Goal: Task Accomplishment & Management: Complete application form

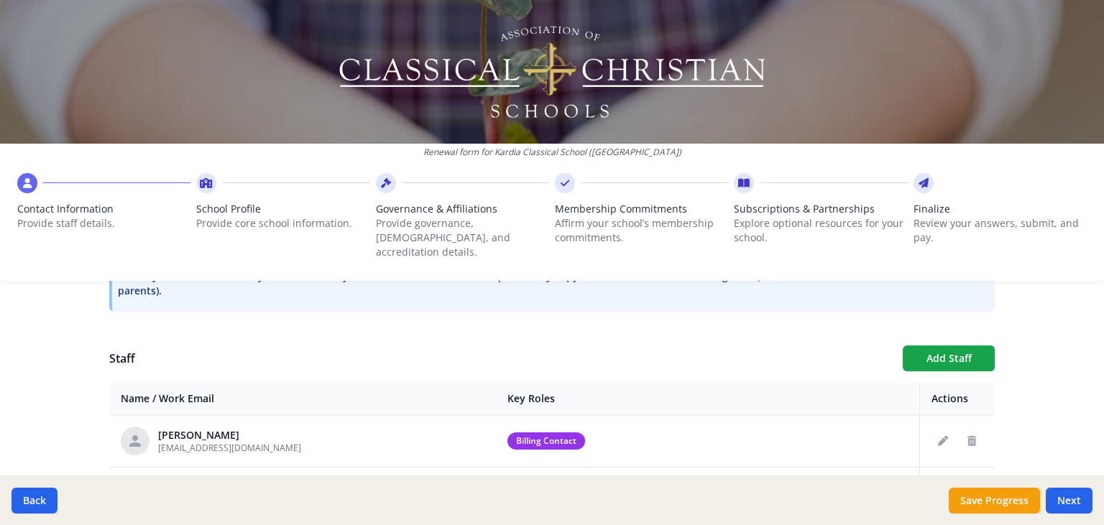
scroll to position [558, 0]
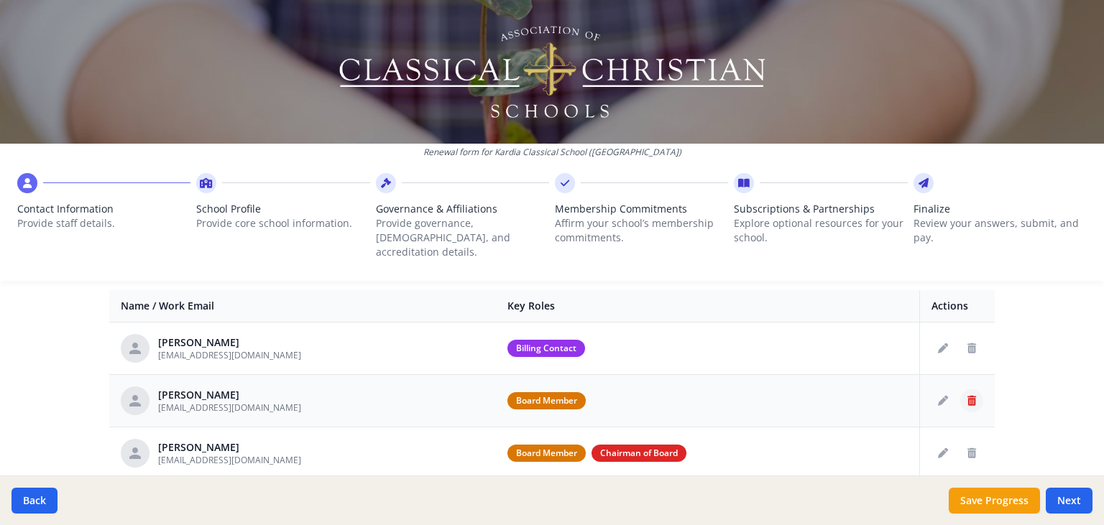
click at [977, 389] on button "Delete staff" at bounding box center [971, 400] width 23 height 23
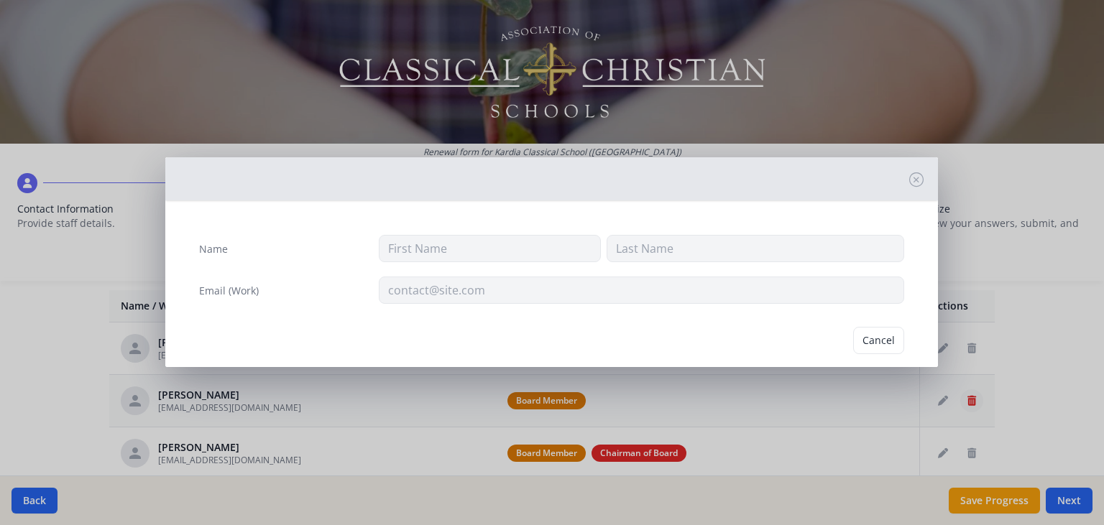
type input "Lacey"
type input "Hvattum"
type input "[EMAIL_ADDRESS][DOMAIN_NAME]"
click at [874, 341] on button "Delete" at bounding box center [879, 340] width 50 height 27
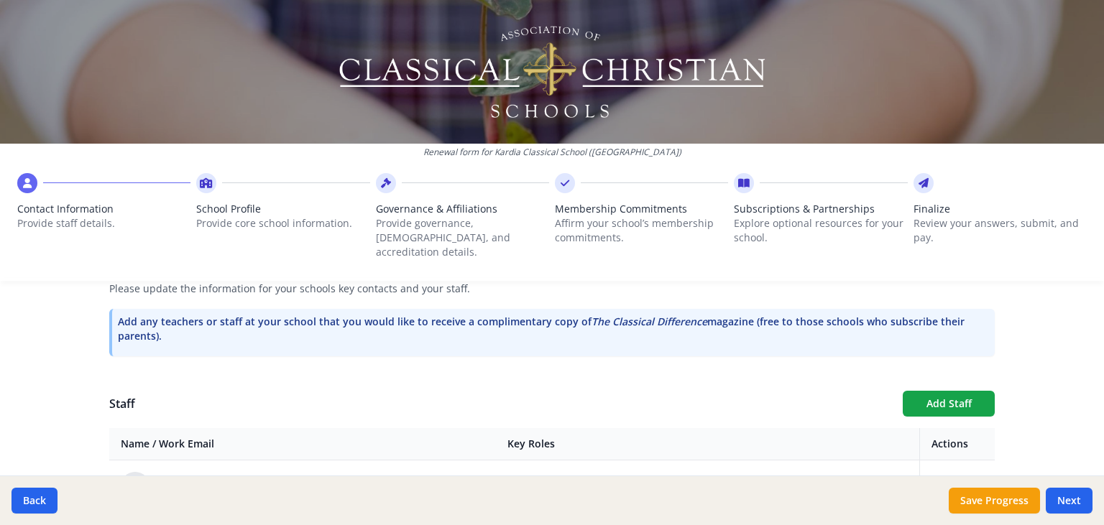
scroll to position [607, 0]
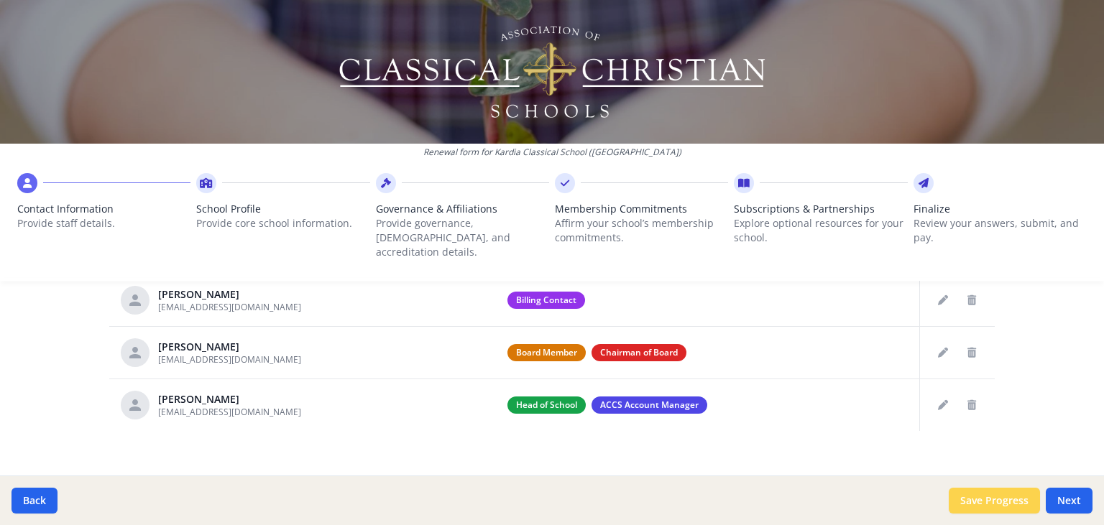
click at [1000, 500] on button "Save Progress" at bounding box center [994, 501] width 91 height 26
click at [1073, 498] on button "Next" at bounding box center [1069, 501] width 47 height 26
type input "[PHONE_NUMBER]"
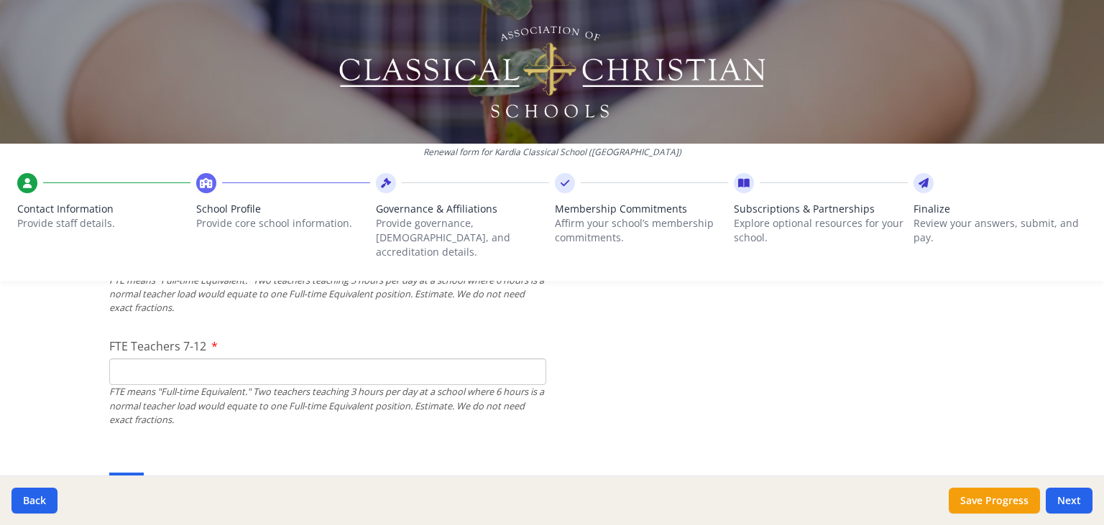
scroll to position [886, 0]
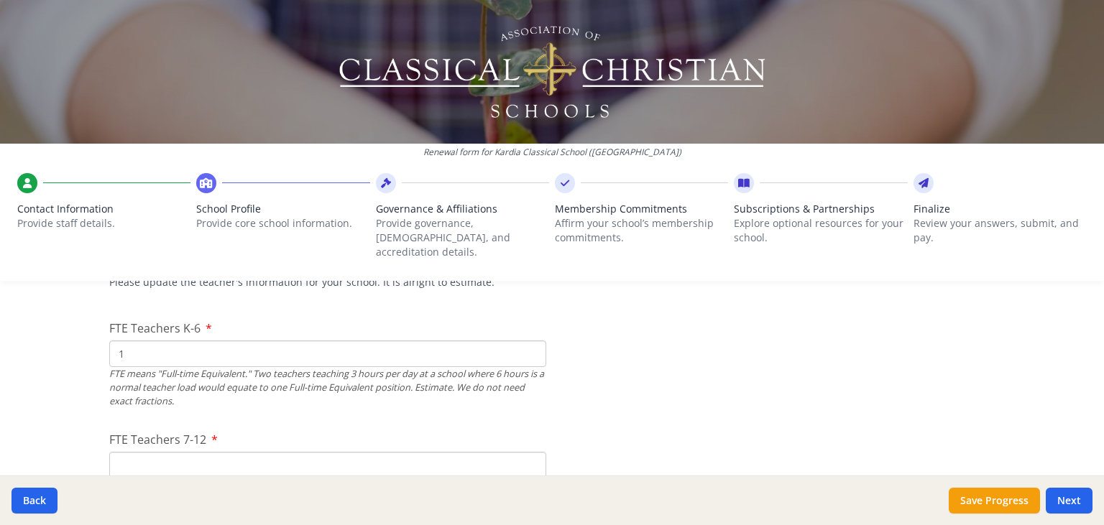
click at [530, 341] on input "1" at bounding box center [327, 354] width 437 height 27
click at [533, 341] on input "2" at bounding box center [327, 354] width 437 height 27
click at [533, 341] on input "3" at bounding box center [327, 354] width 437 height 27
type input "4"
click at [533, 341] on input "4" at bounding box center [327, 354] width 437 height 27
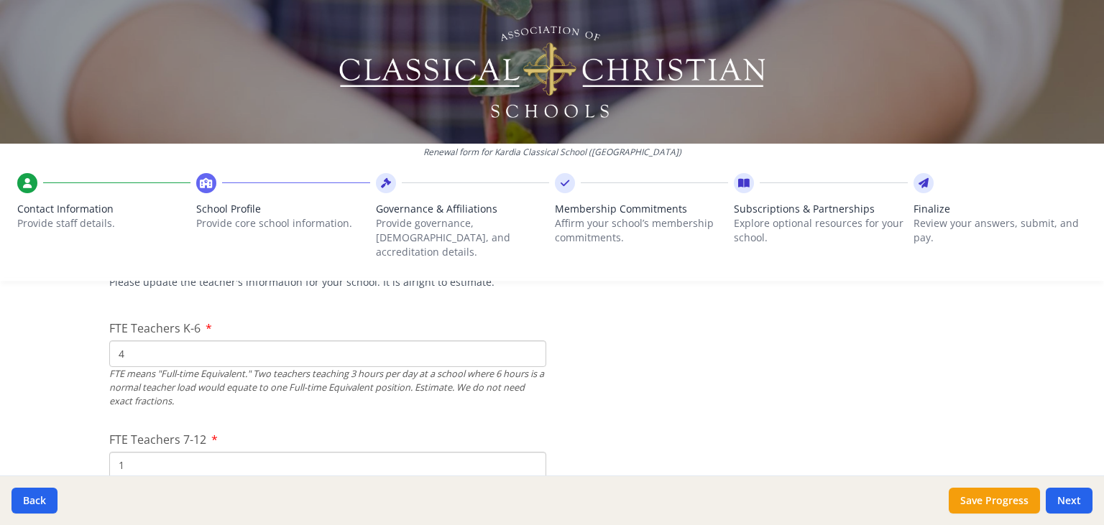
type input "1"
click at [532, 452] on input "1" at bounding box center [327, 465] width 437 height 27
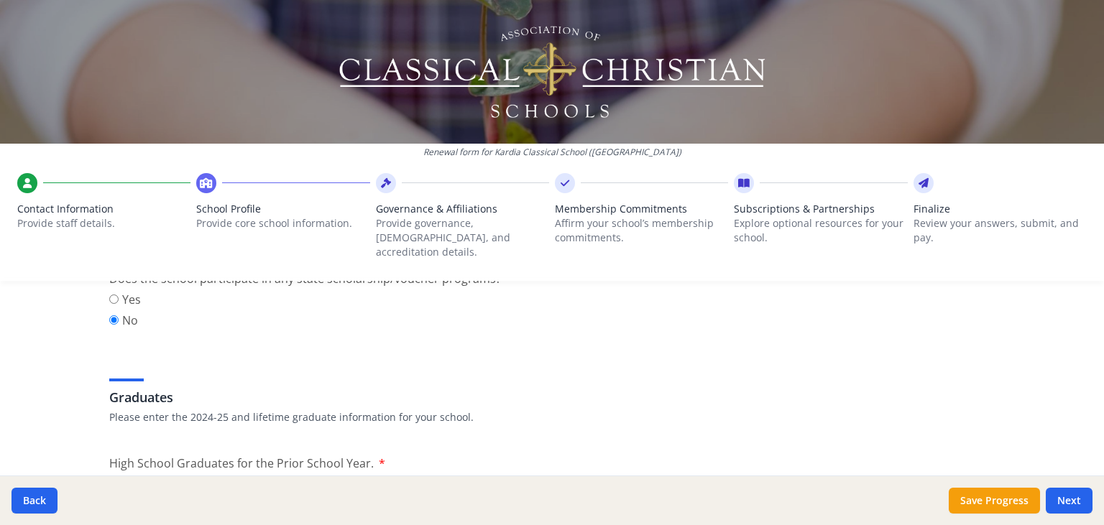
scroll to position [2004, 0]
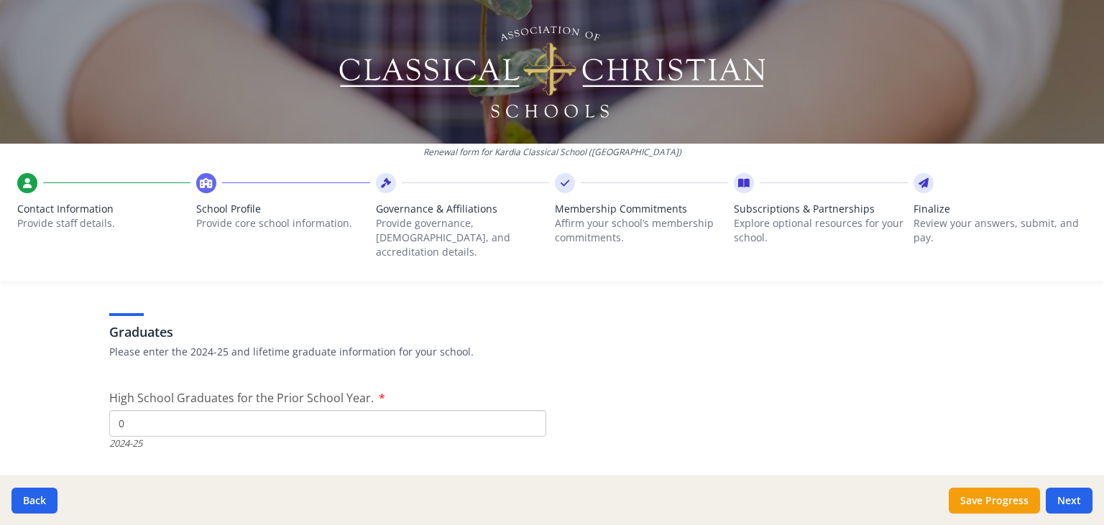
type input "0"
click at [530, 414] on input "0" at bounding box center [327, 423] width 437 height 27
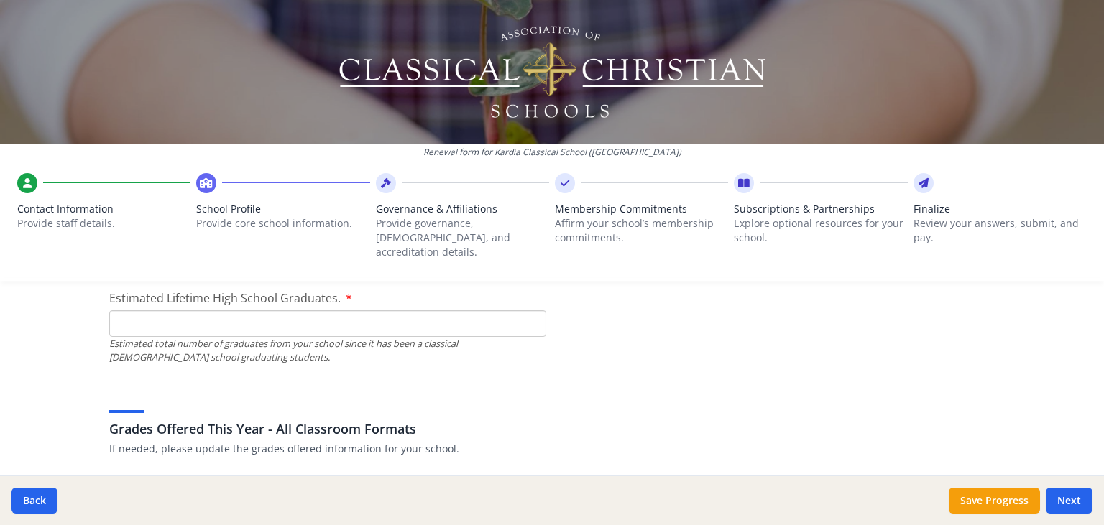
scroll to position [2190, 0]
type input "0"
click at [530, 310] on input "0" at bounding box center [327, 321] width 437 height 27
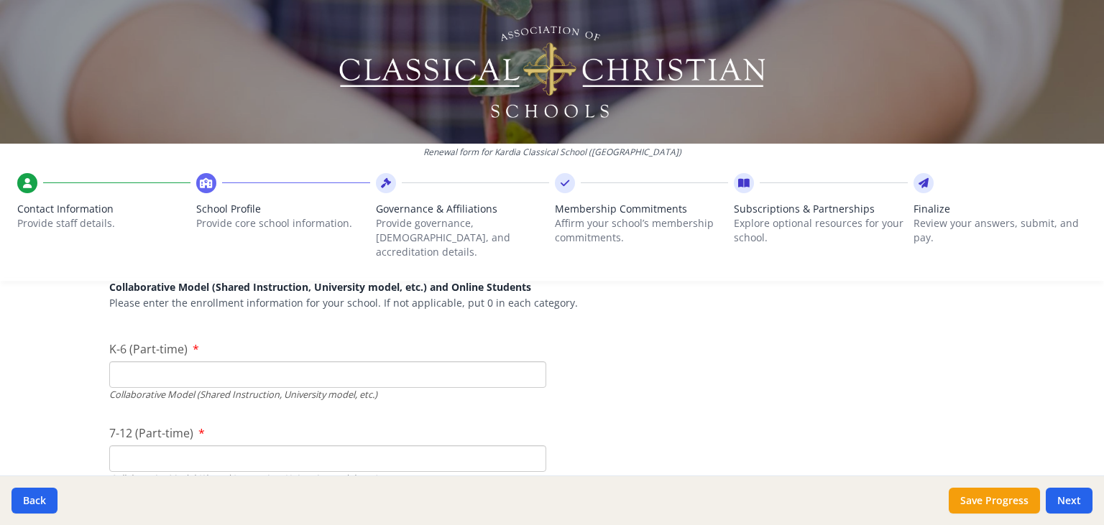
scroll to position [3400, 0]
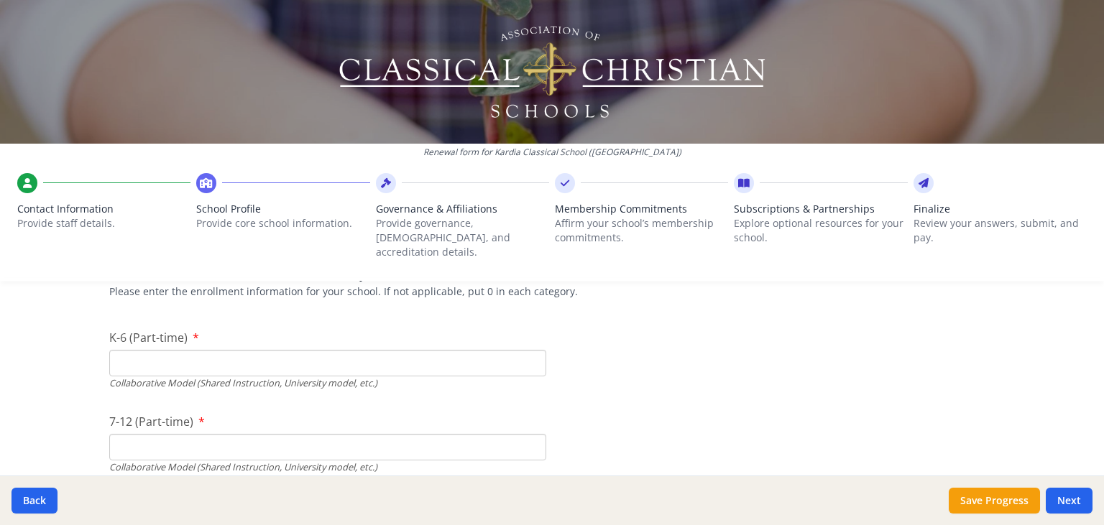
click at [226, 350] on input "K-6 (Part-time)" at bounding box center [327, 363] width 437 height 27
type input "32"
click at [142, 434] on input "7-12 (Part-time)" at bounding box center [327, 447] width 437 height 27
type input "3"
click at [172, 351] on input "32" at bounding box center [327, 363] width 437 height 27
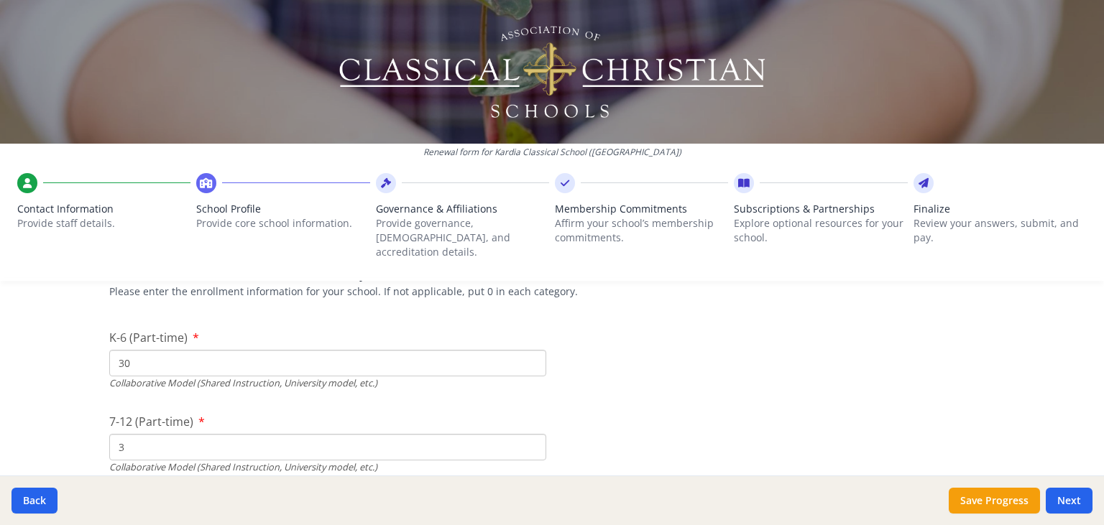
type input "30"
click at [142, 434] on input "3" at bounding box center [327, 447] width 437 height 27
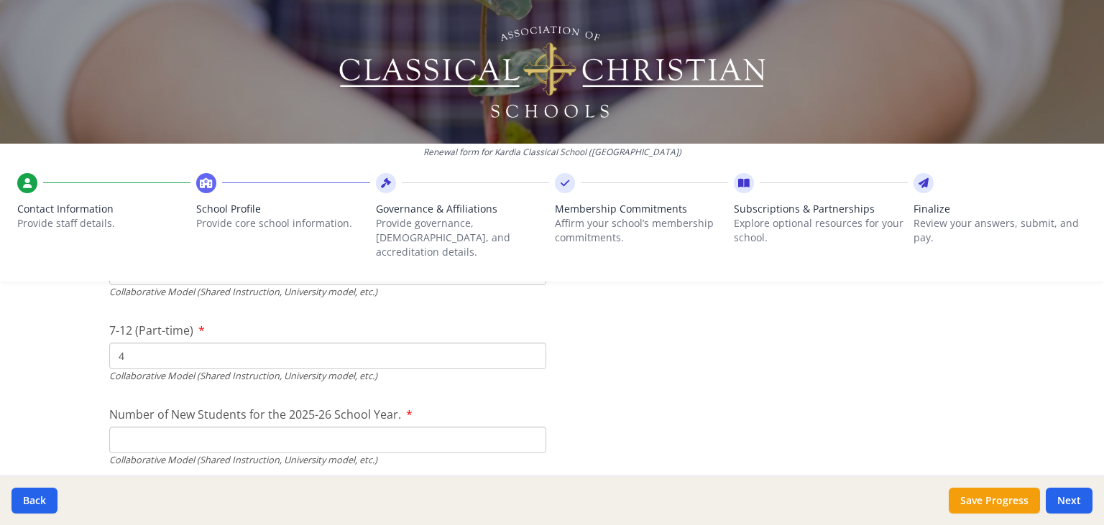
scroll to position [3494, 0]
type input "4"
click at [298, 114] on input "Number of New Students for the 2025-26 School Year." at bounding box center [327, 101] width 437 height 27
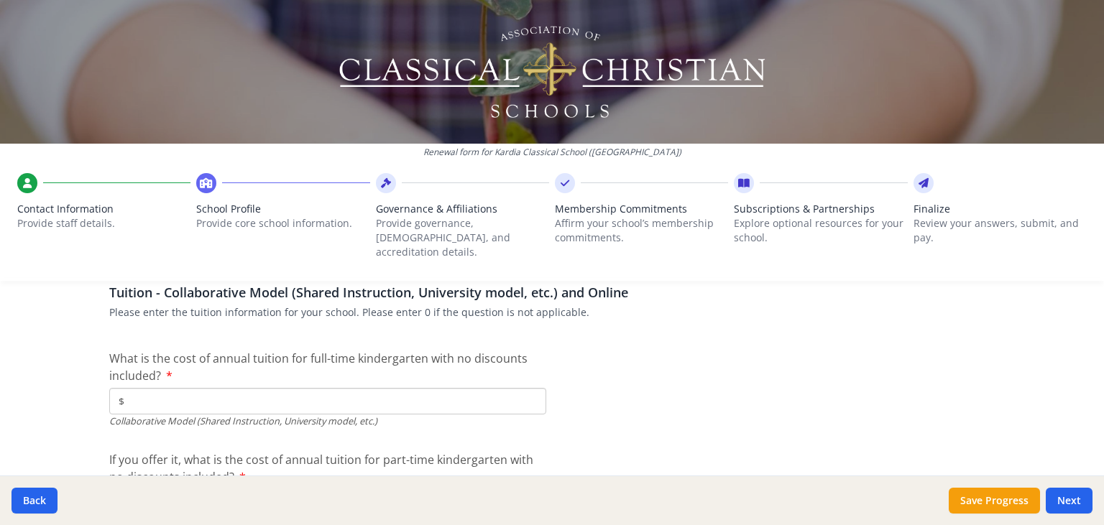
scroll to position [4425, 0]
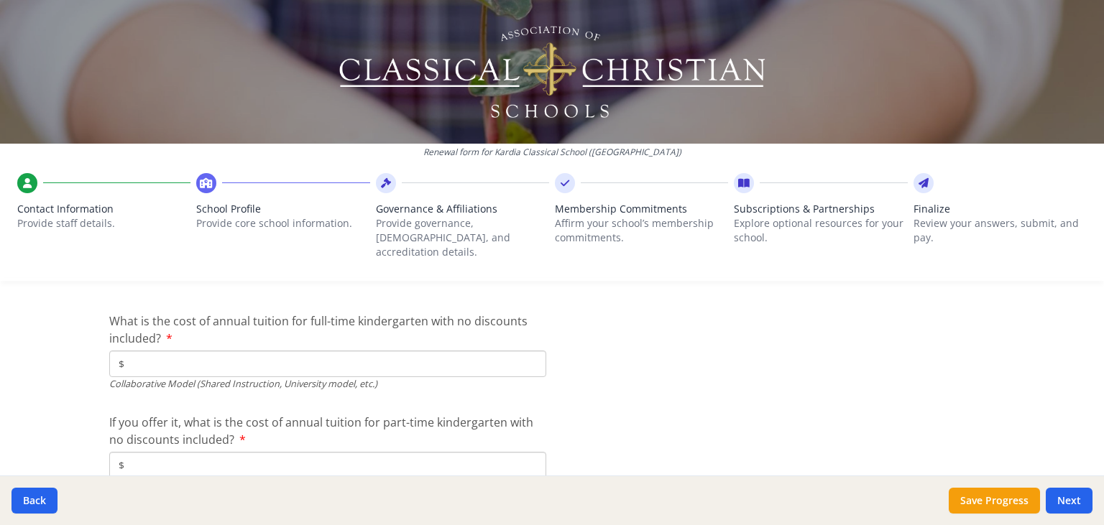
type input "6"
type input "$5 240"
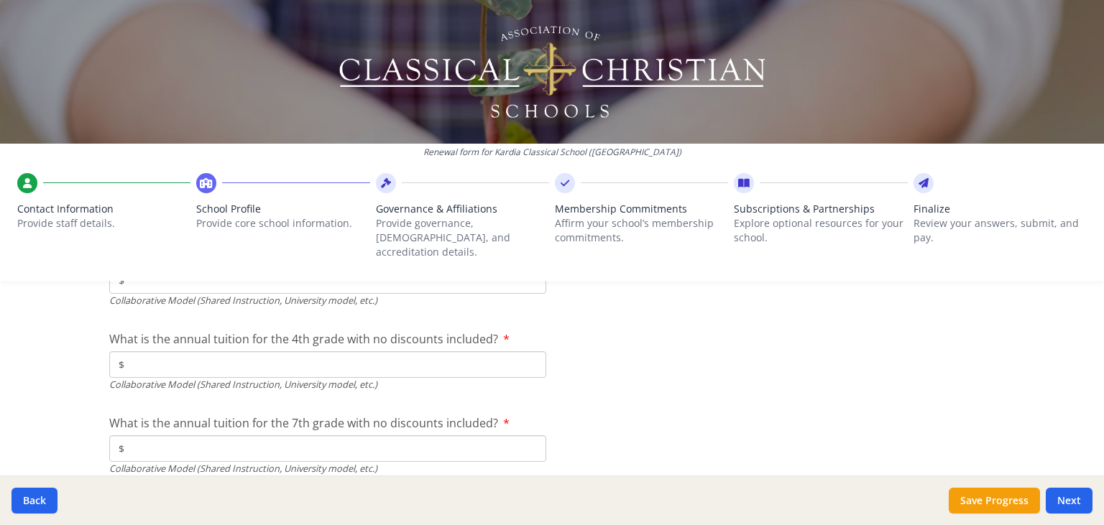
scroll to position [4611, 0]
type input "$5 240"
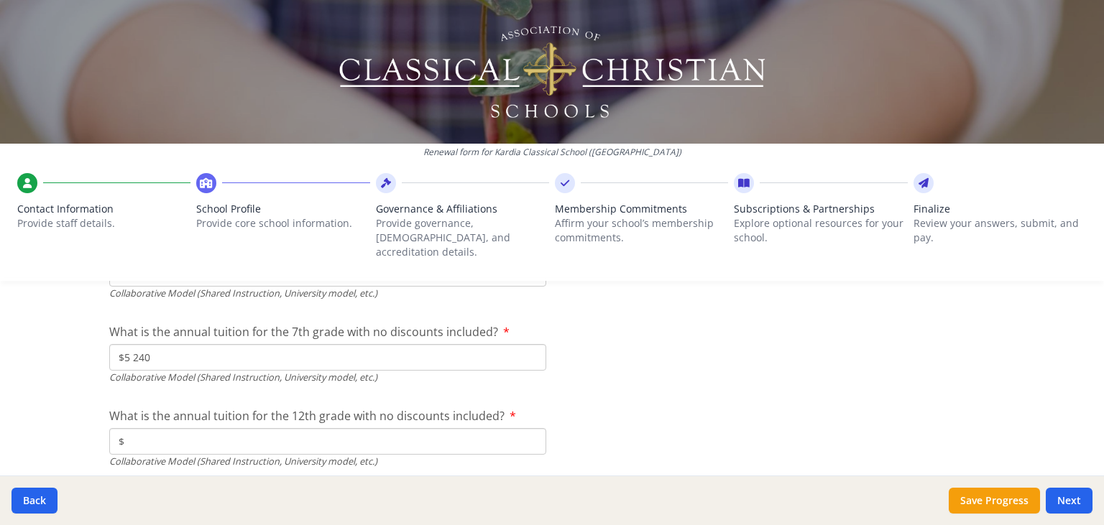
scroll to position [4705, 0]
type input "$5 240"
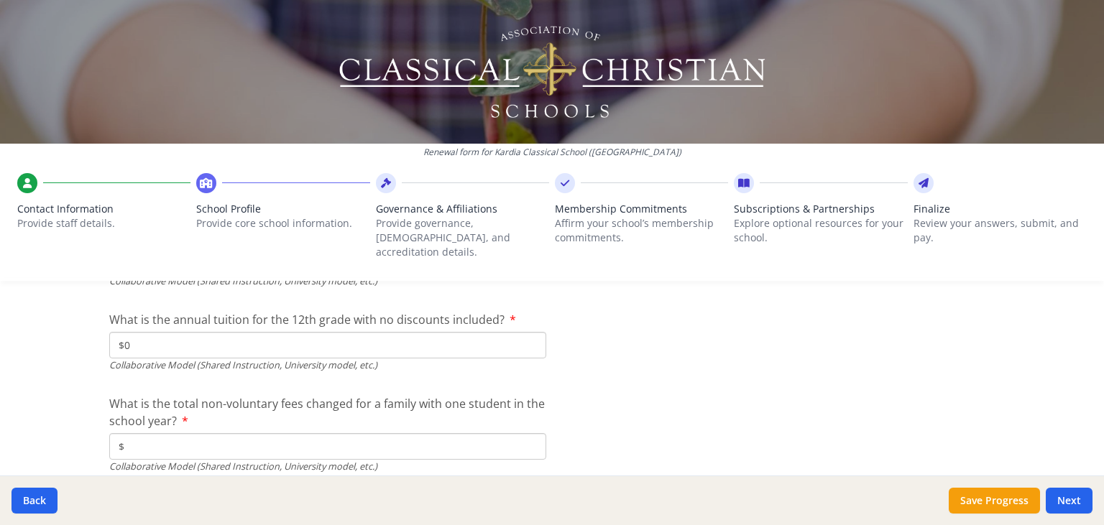
type input "$0"
click at [241, 433] on input "$" at bounding box center [327, 446] width 437 height 27
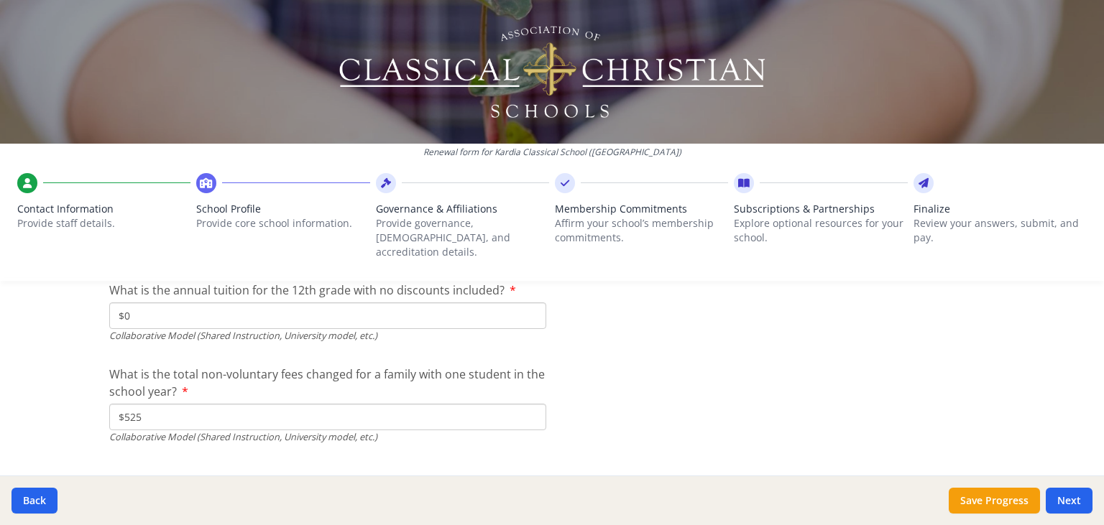
scroll to position [4840, 0]
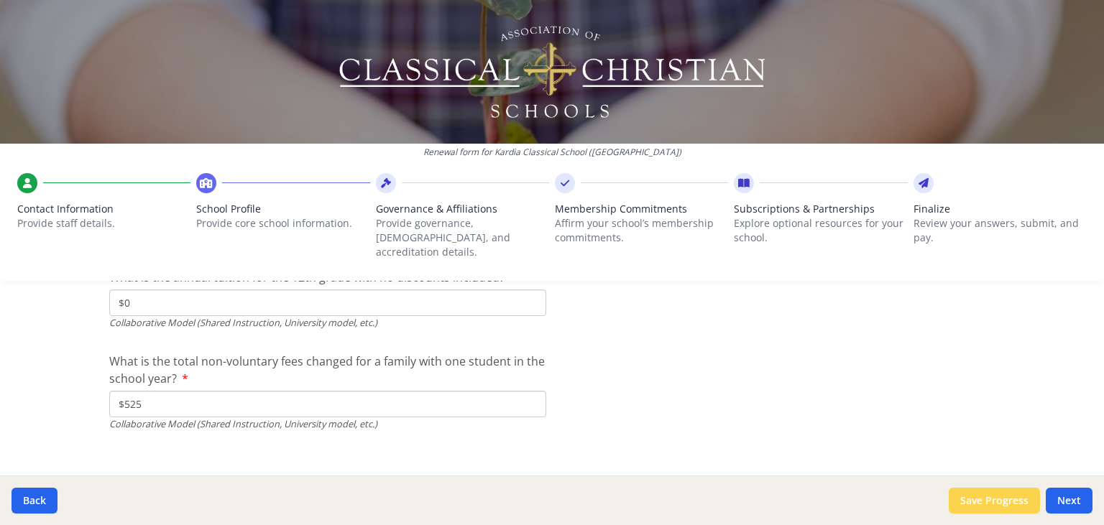
type input "$525"
click at [1014, 497] on button "Save Progress" at bounding box center [994, 501] width 91 height 26
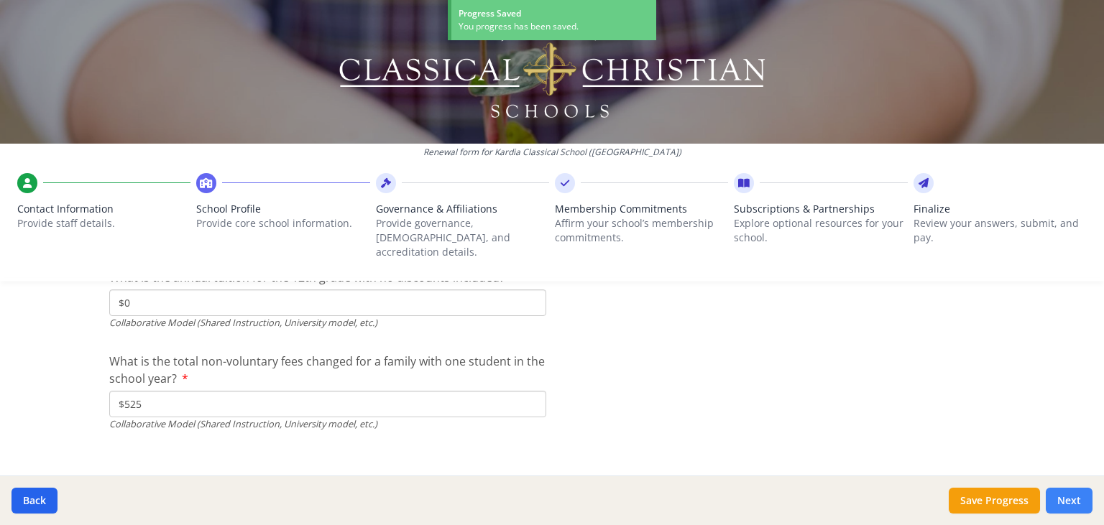
click at [1063, 502] on button "Next" at bounding box center [1069, 501] width 47 height 26
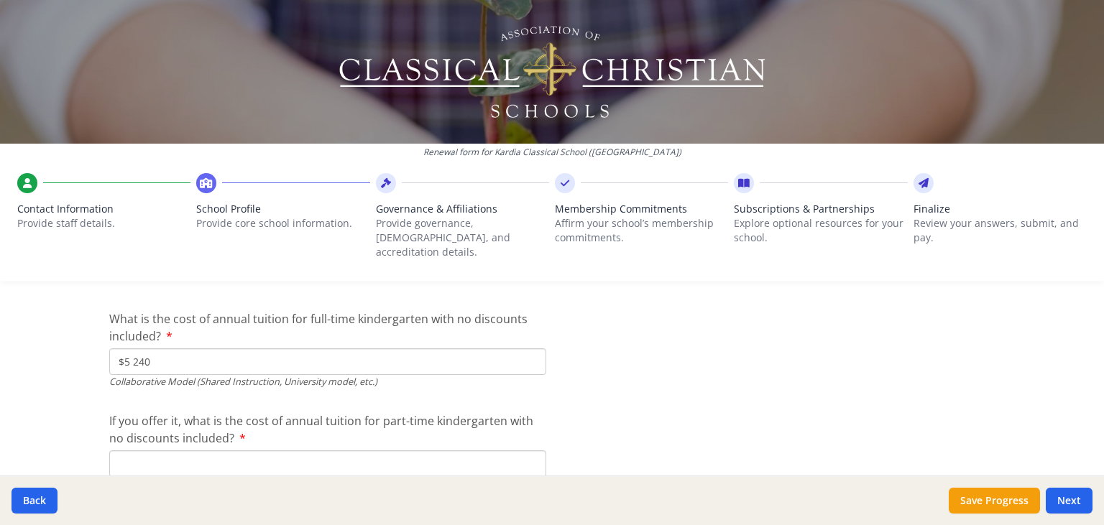
scroll to position [4713, 0]
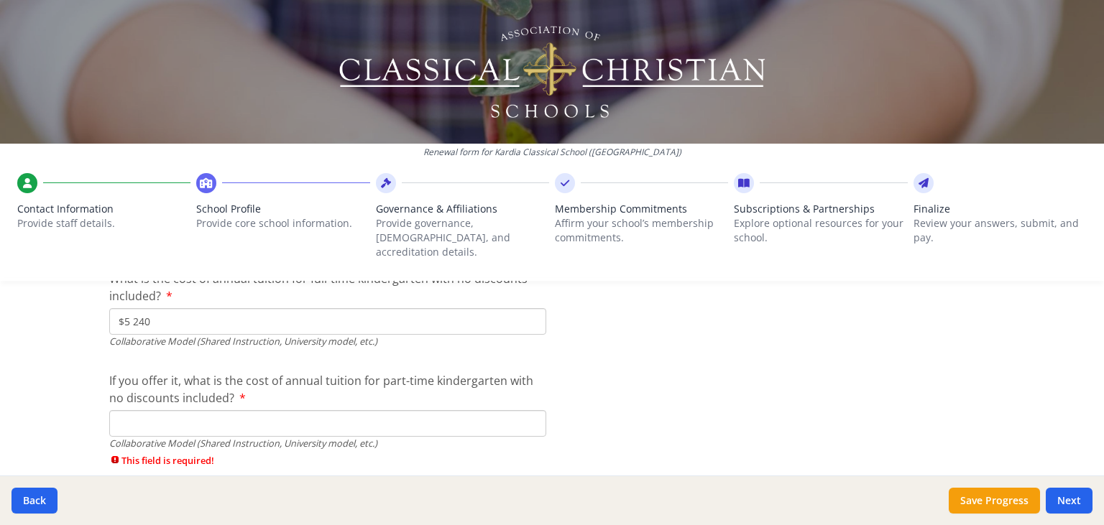
type input "$0"
click at [992, 498] on button "Save Progress" at bounding box center [994, 501] width 91 height 26
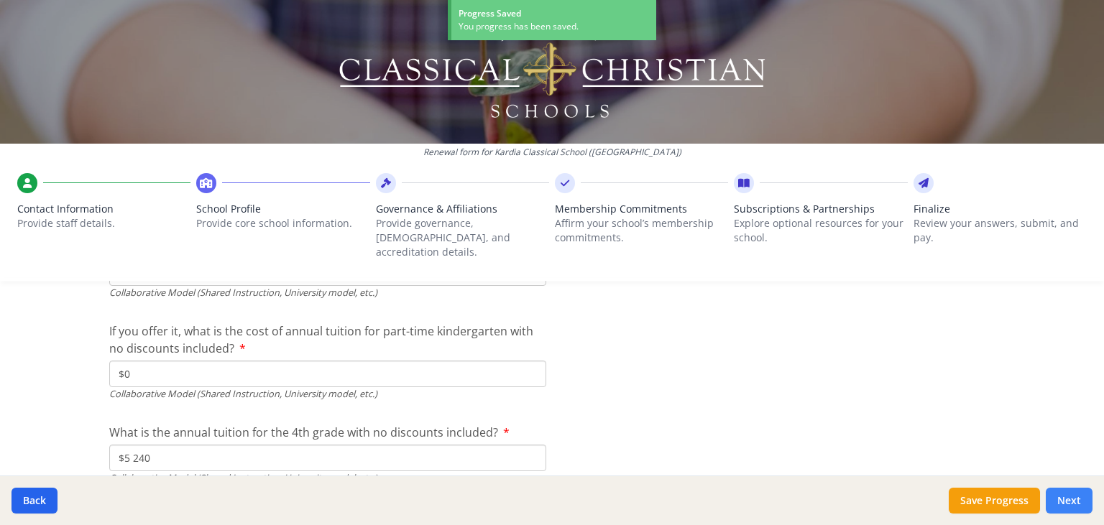
click at [1074, 500] on button "Next" at bounding box center [1069, 501] width 47 height 26
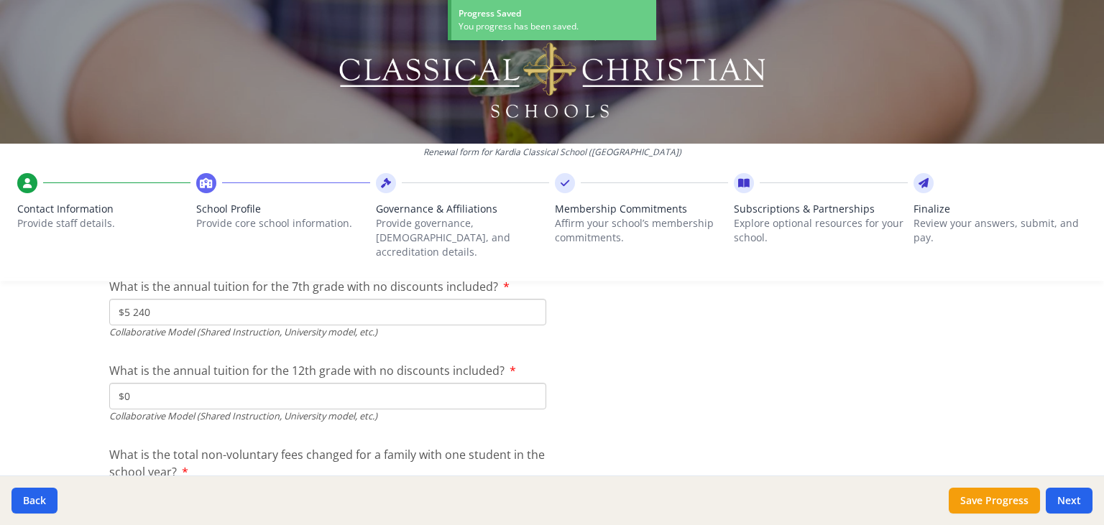
scroll to position [5085, 0]
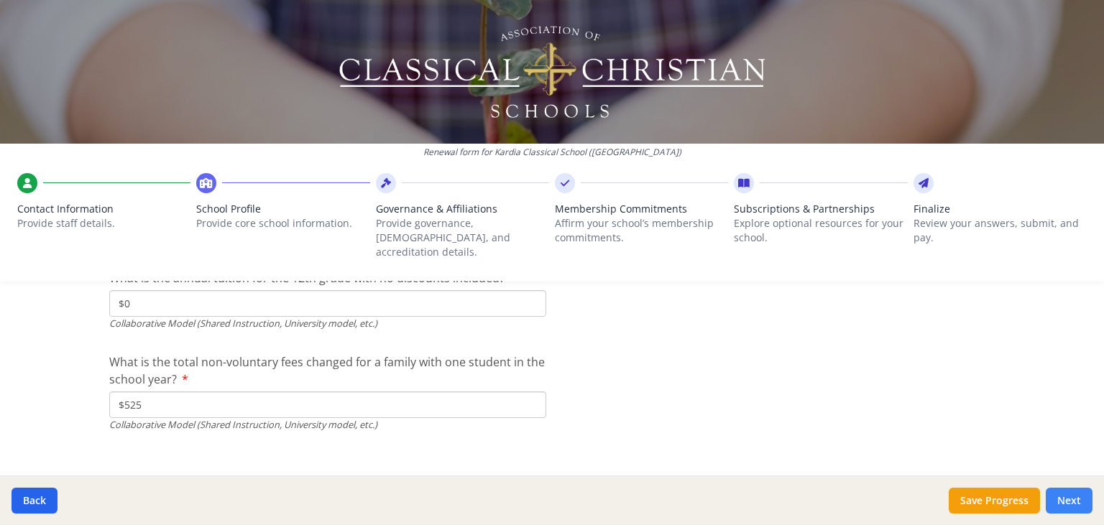
click at [1076, 499] on button "Next" at bounding box center [1069, 501] width 47 height 26
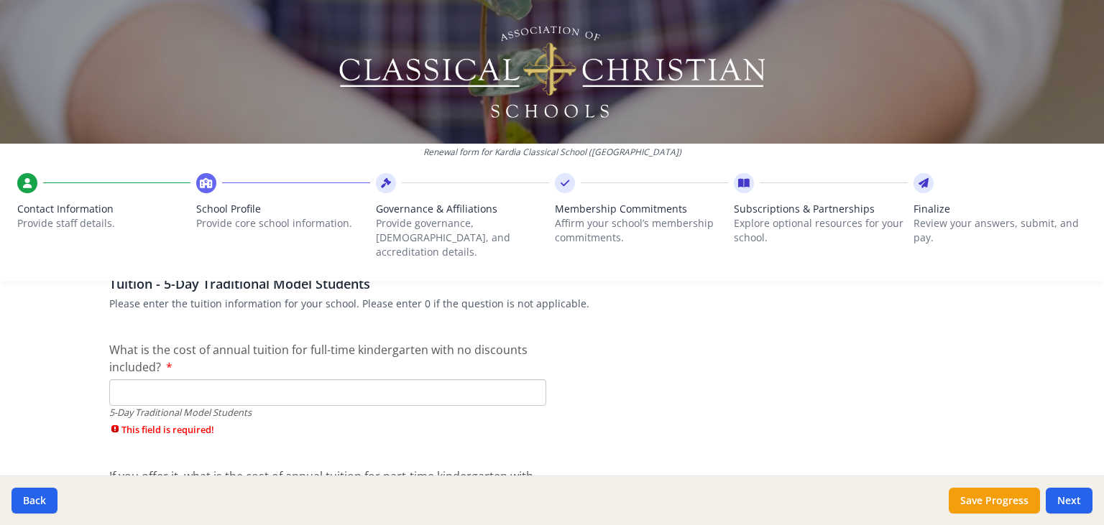
scroll to position [3875, 0]
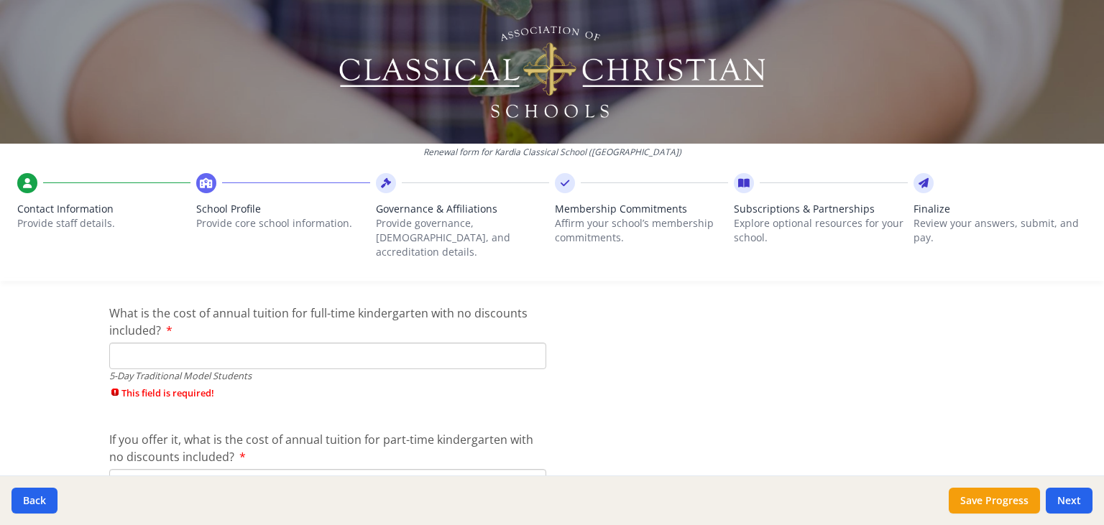
click at [398, 343] on input "What is the cost of annual tuition for full-time kindergarten with no discounts…" at bounding box center [327, 356] width 437 height 27
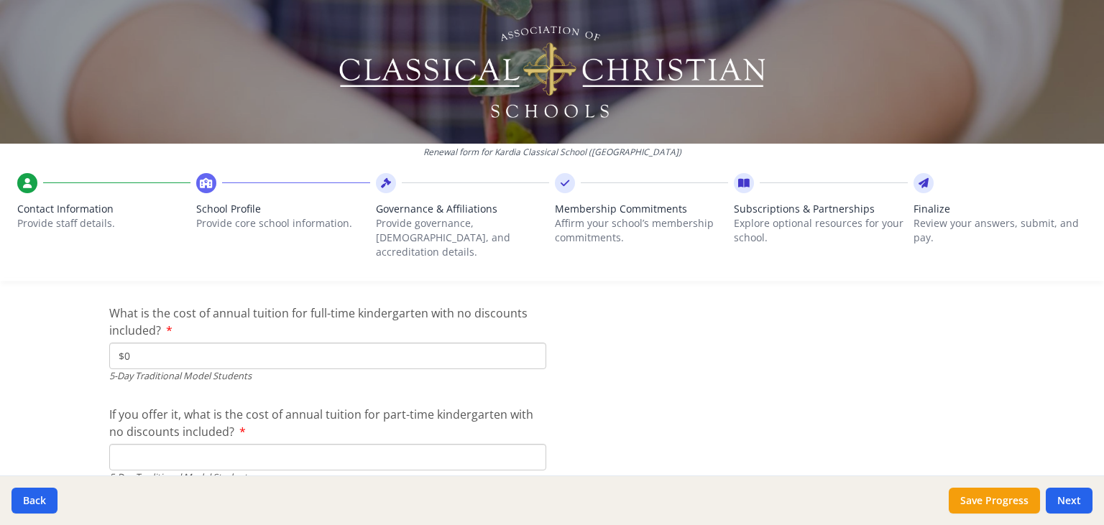
type input "$0"
click at [323, 444] on input "If you offer it, what is the cost of annual tuition for part-time kindergarten …" at bounding box center [327, 457] width 437 height 27
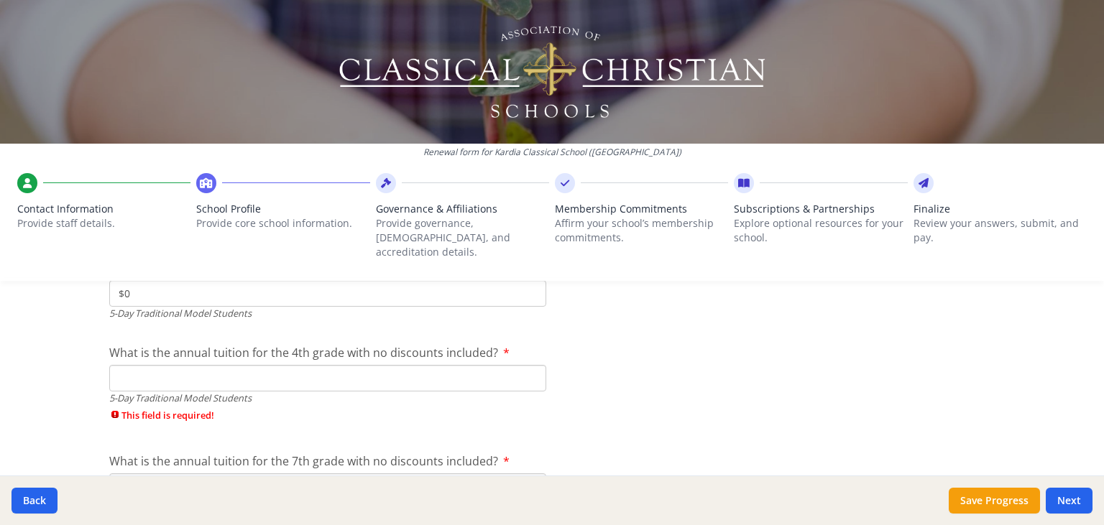
scroll to position [4061, 0]
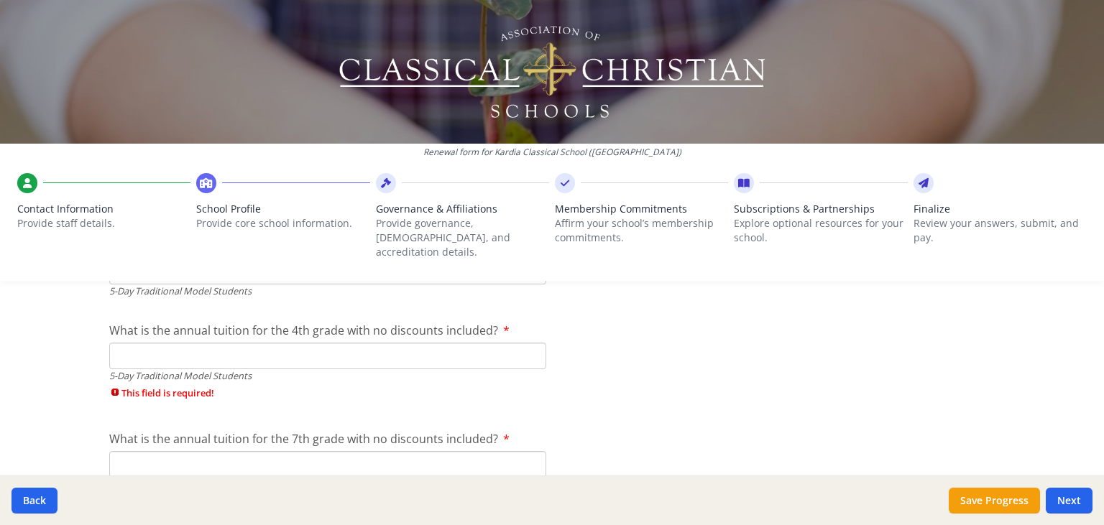
type input "$0"
click at [274, 343] on input "What is the annual tuition for the 4th grade with no discounts included?" at bounding box center [327, 356] width 437 height 27
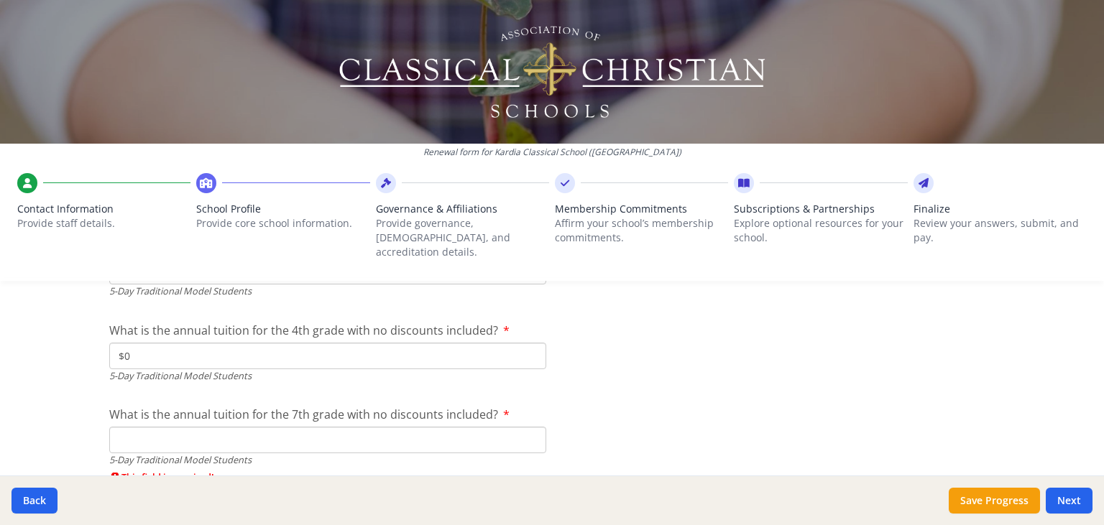
type input "$0"
click at [254, 427] on input "What is the annual tuition for the 7th grade with no discounts included?" at bounding box center [327, 440] width 437 height 27
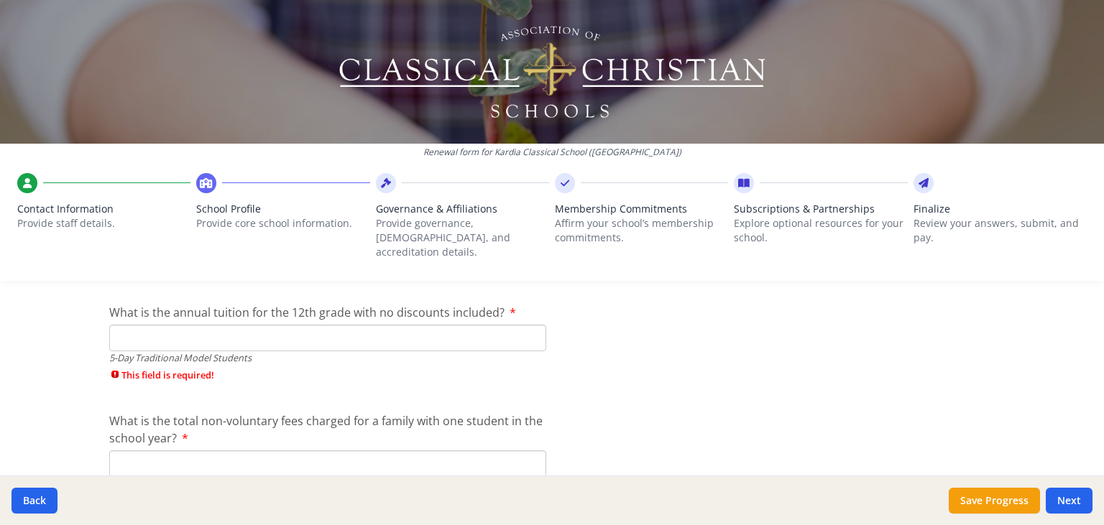
type input "$0"
click at [244, 325] on input "What is the annual tuition for the 12th grade with no discounts included?" at bounding box center [327, 338] width 437 height 27
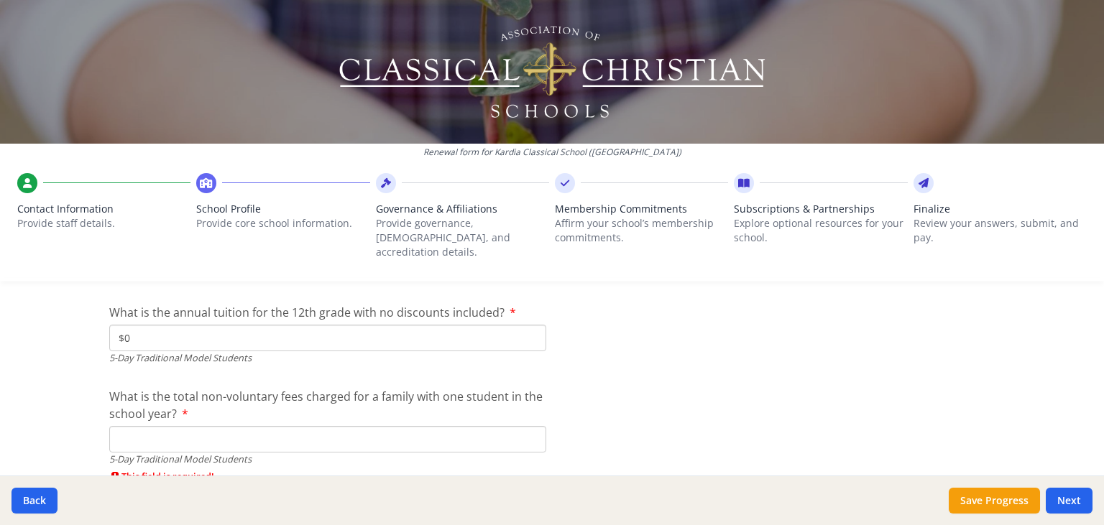
type input "$0"
click at [233, 426] on input "What is the total non-voluntary fees charged for a family with one student in t…" at bounding box center [327, 439] width 437 height 27
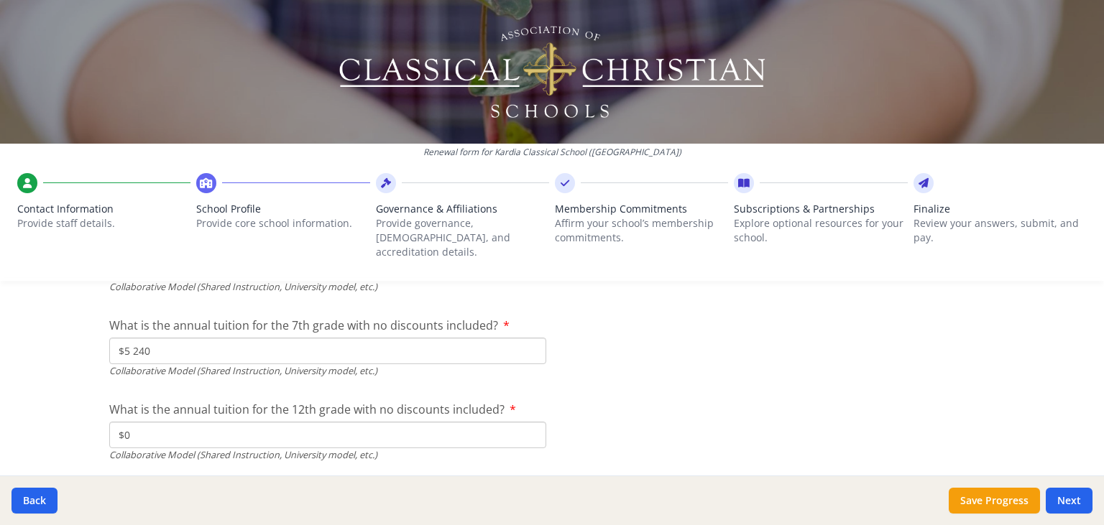
scroll to position [4938, 0]
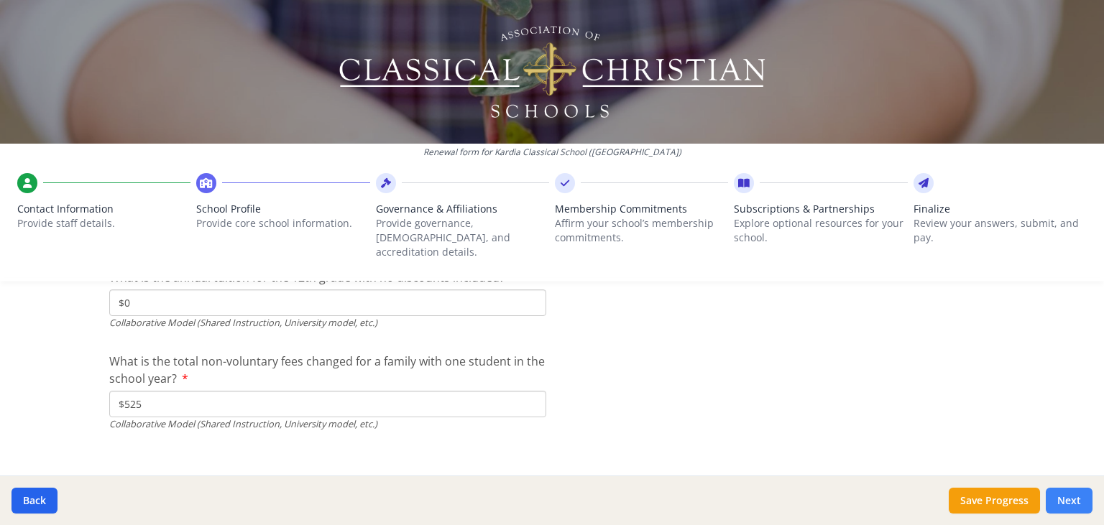
type input "$0"
click at [1068, 508] on button "Next" at bounding box center [1069, 501] width 47 height 26
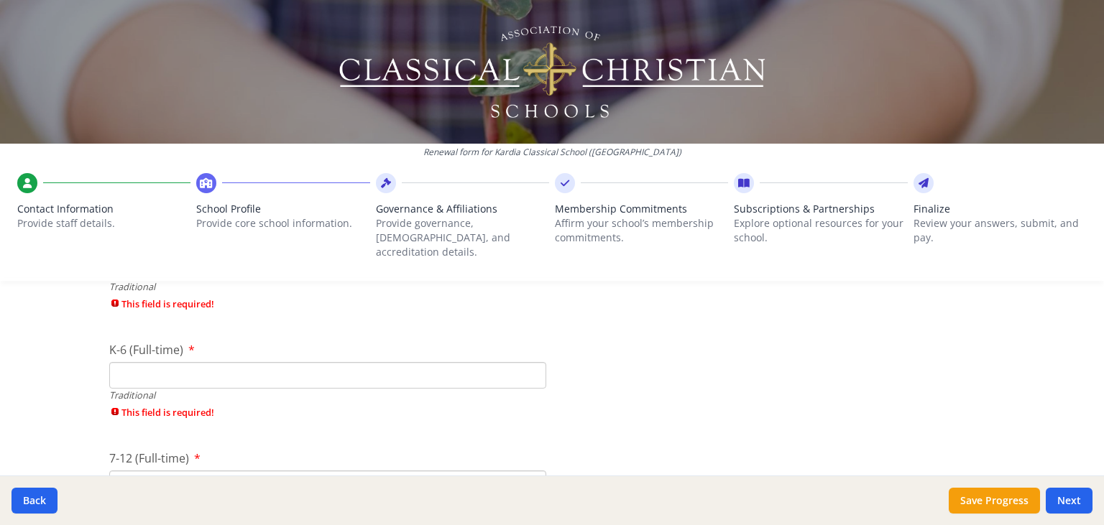
scroll to position [2889, 0]
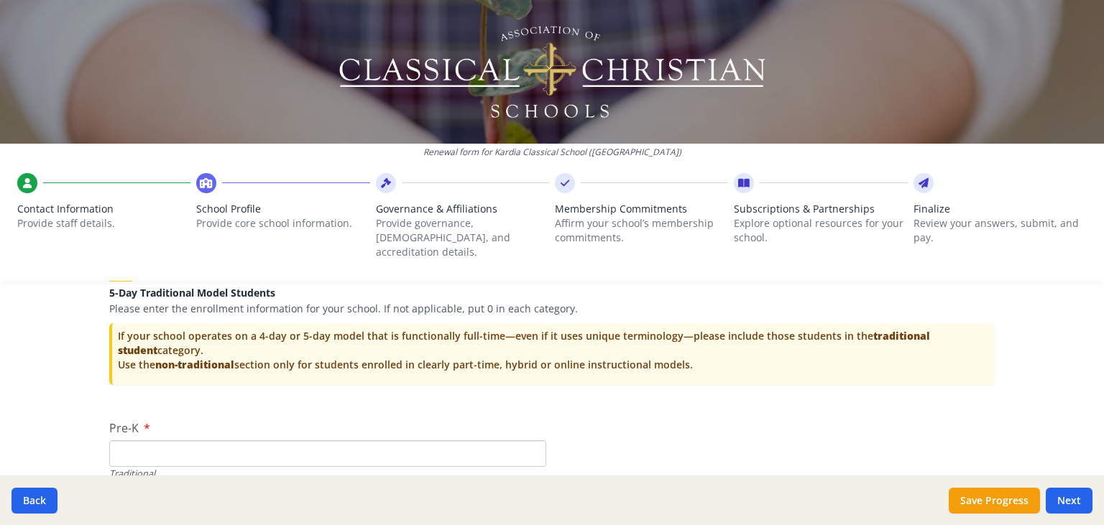
click at [300, 441] on input "Pre-K" at bounding box center [327, 454] width 437 height 27
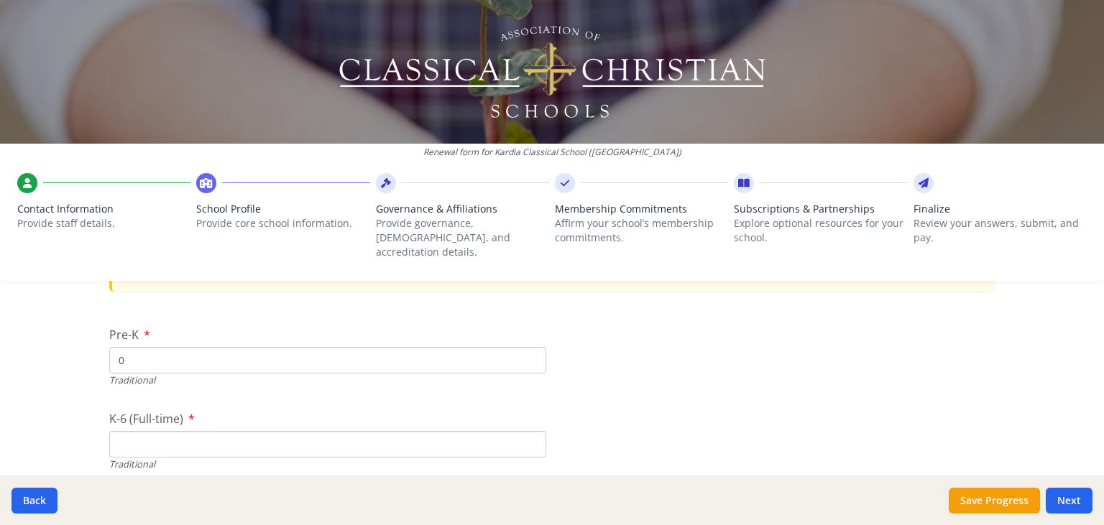
type input "0"
click at [226, 431] on input "K-6 (Full-time)" at bounding box center [327, 444] width 437 height 27
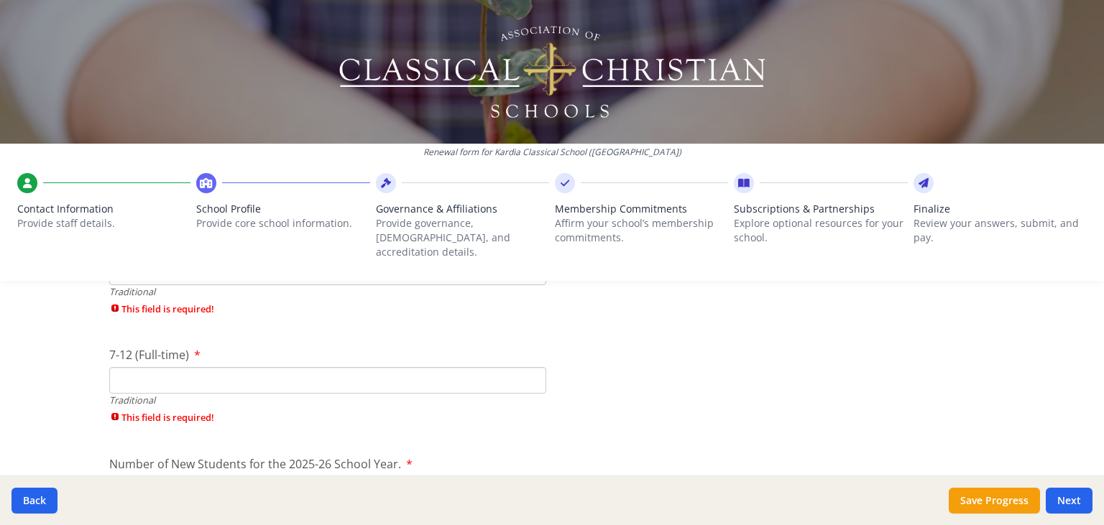
scroll to position [3168, 0]
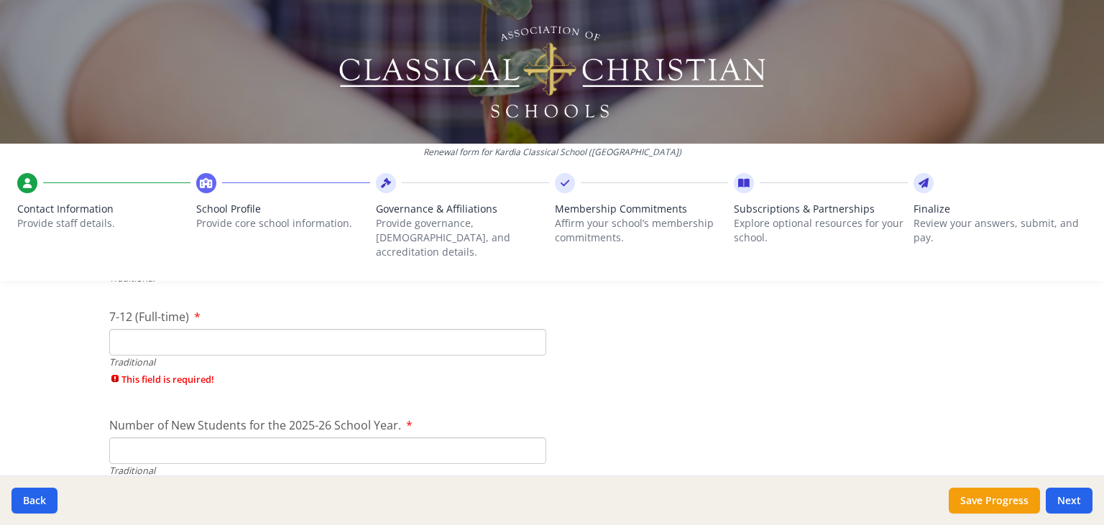
type input "0"
click at [228, 356] on div "Traditional" at bounding box center [327, 363] width 437 height 14
click at [231, 329] on input "7-12 (Full-time)" at bounding box center [327, 342] width 437 height 27
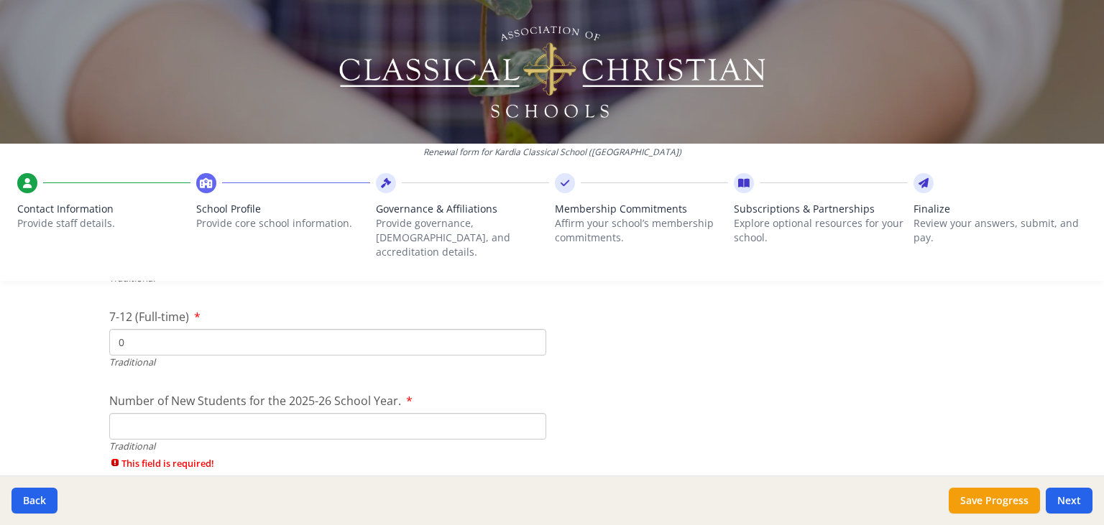
type input "0"
click at [191, 413] on input "Number of New Students for the 2025-26 School Year." at bounding box center [327, 426] width 437 height 27
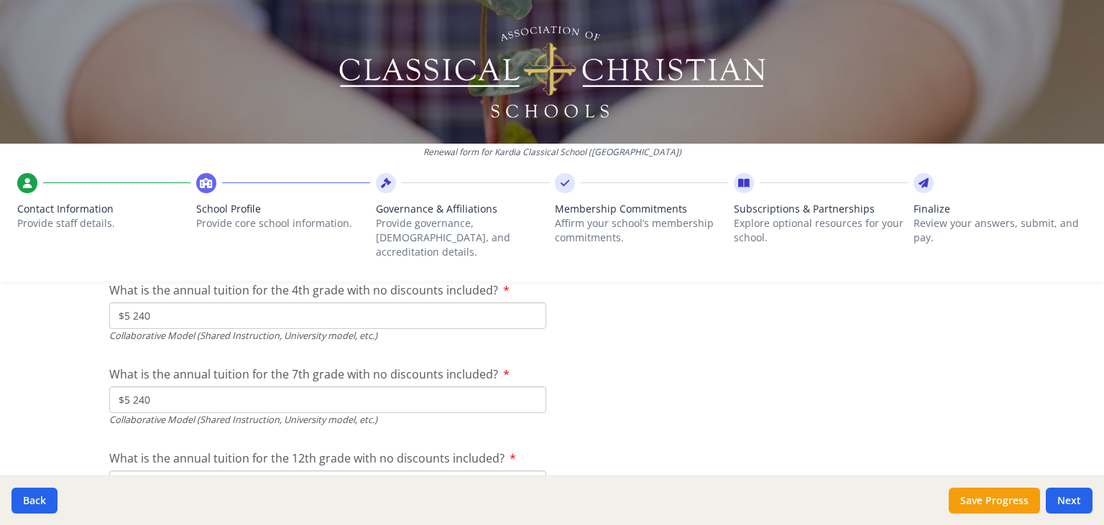
scroll to position [4840, 0]
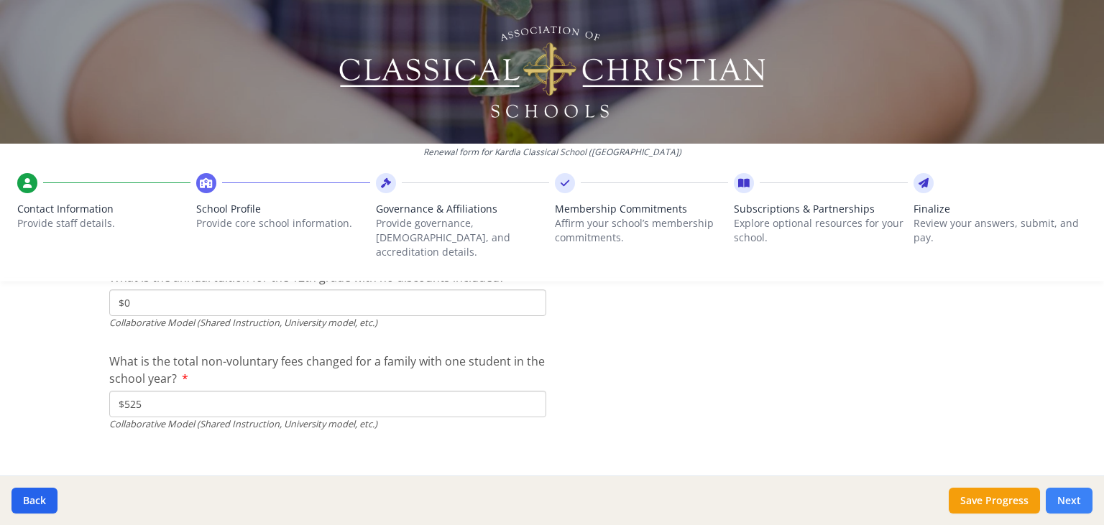
type input "0"
click at [1066, 498] on button "Next" at bounding box center [1069, 501] width 47 height 26
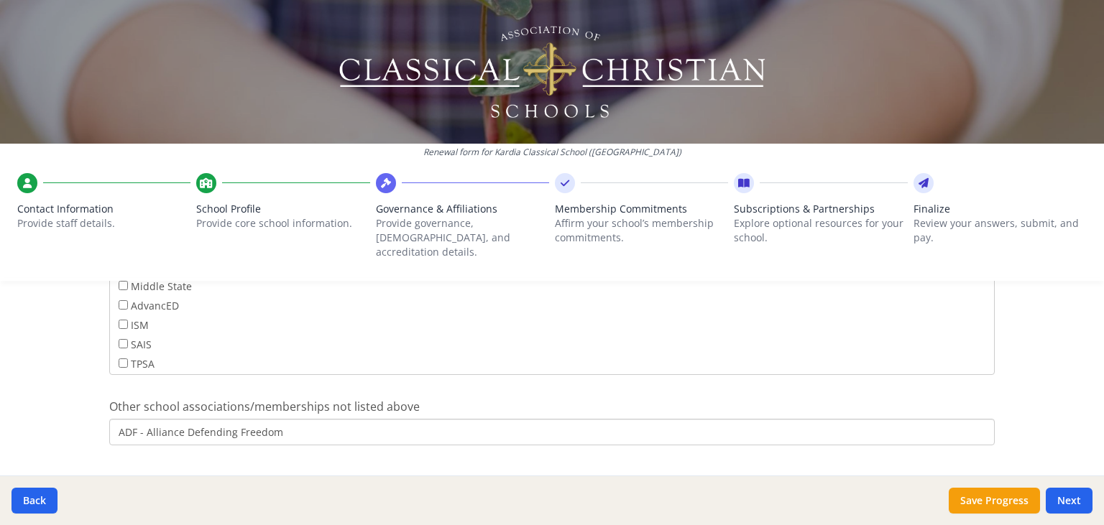
scroll to position [981, 0]
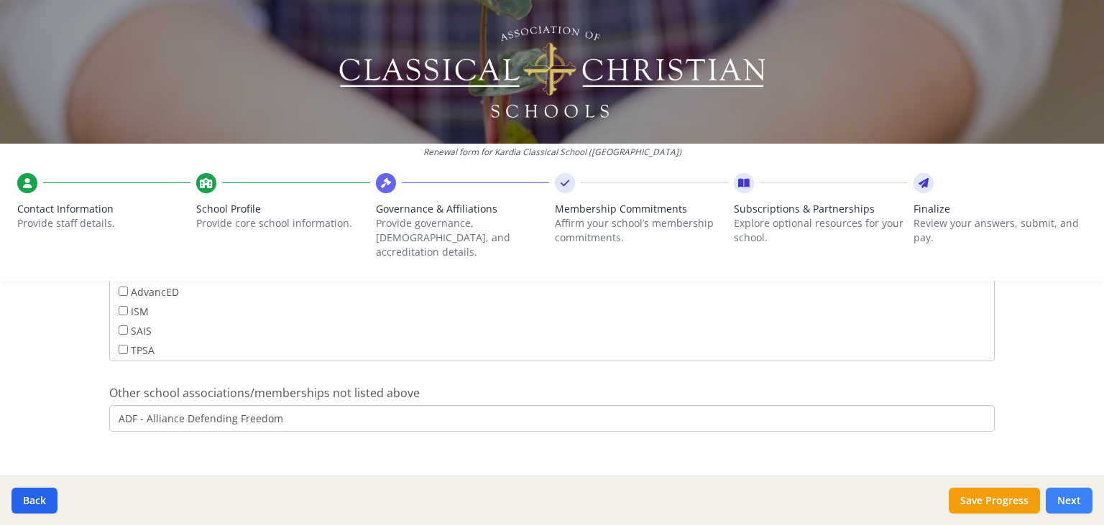
click at [1070, 499] on button "Next" at bounding box center [1069, 501] width 47 height 26
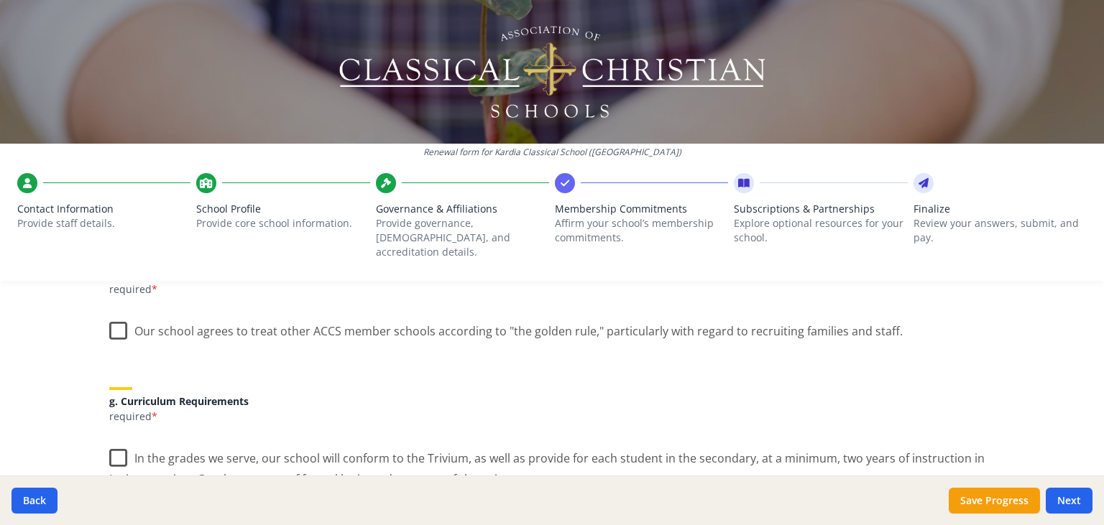
click at [120, 314] on label "Our school agrees to treat other ACCS member schools according to "the golden r…" at bounding box center [505, 328] width 793 height 31
click at [0, 0] on input "Our school agrees to treat other ACCS member schools according to "the golden r…" at bounding box center [0, 0] width 0 height 0
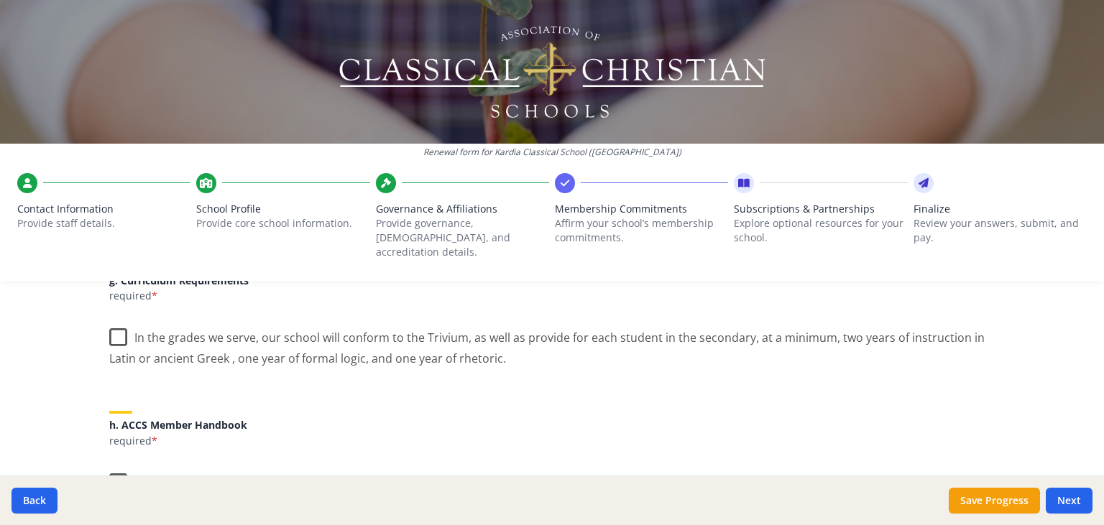
scroll to position [1074, 0]
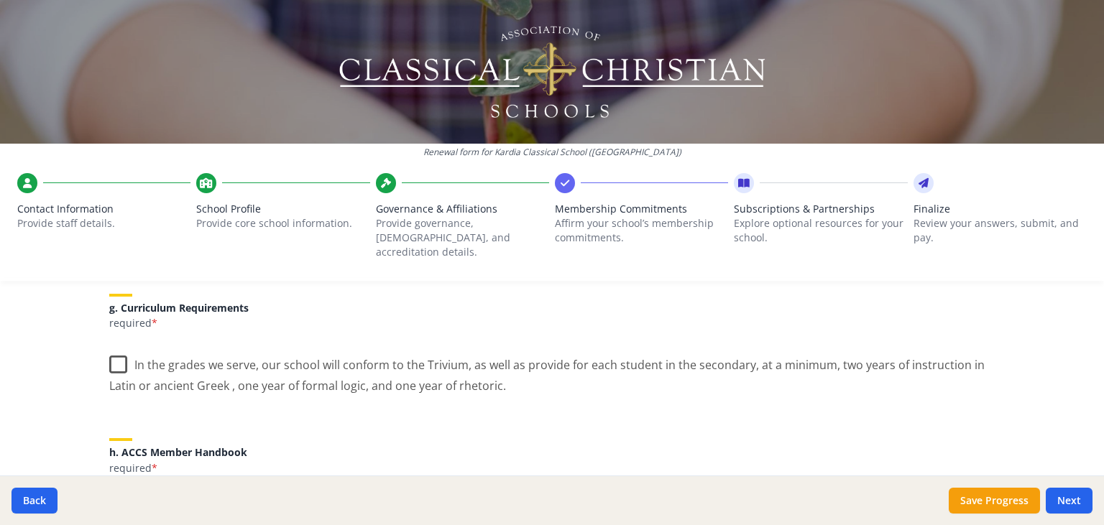
click at [118, 354] on label "In the grades we serve, our school will conform to the Trivium, as well as prov…" at bounding box center [551, 370] width 885 height 48
click at [0, 0] on input "In the grades we serve, our school will conform to the Trivium, as well as prov…" at bounding box center [0, 0] width 0 height 0
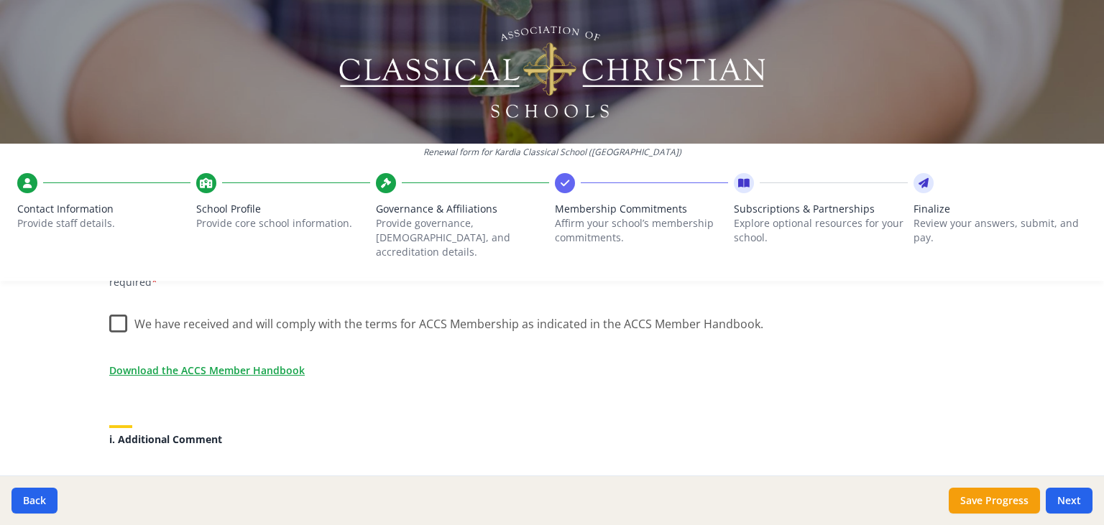
scroll to position [1167, 0]
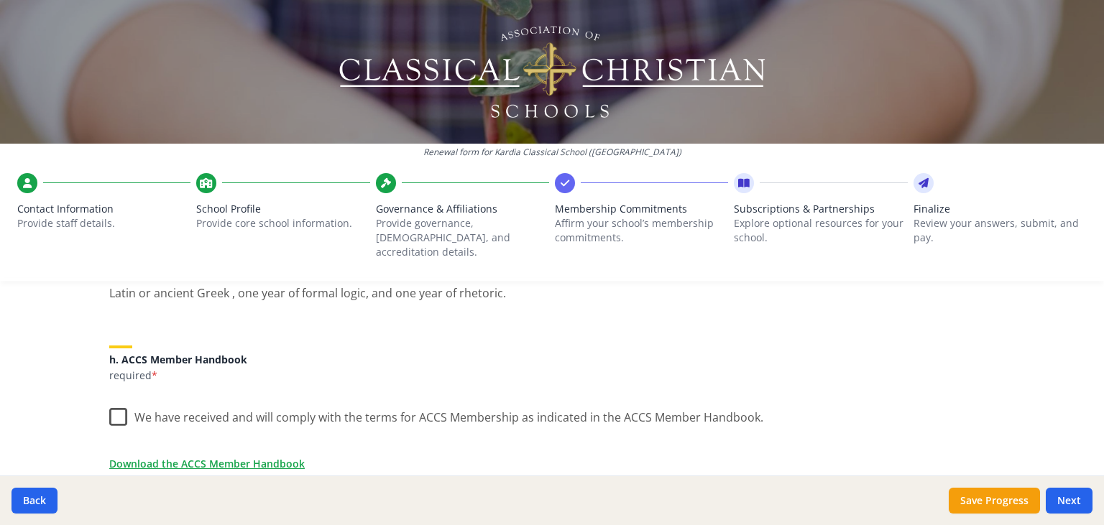
click at [122, 405] on label "We have received and will comply with the terms for ACCS Membership as indicate…" at bounding box center [436, 414] width 654 height 31
click at [0, 0] on input "We have received and will comply with the terms for ACCS Membership as indicate…" at bounding box center [0, 0] width 0 height 0
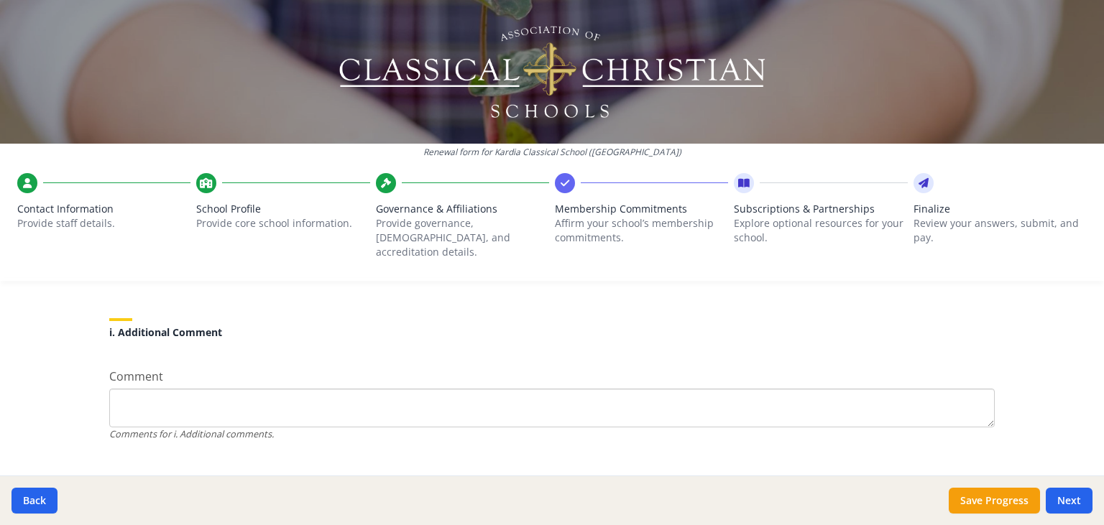
scroll to position [1379, 0]
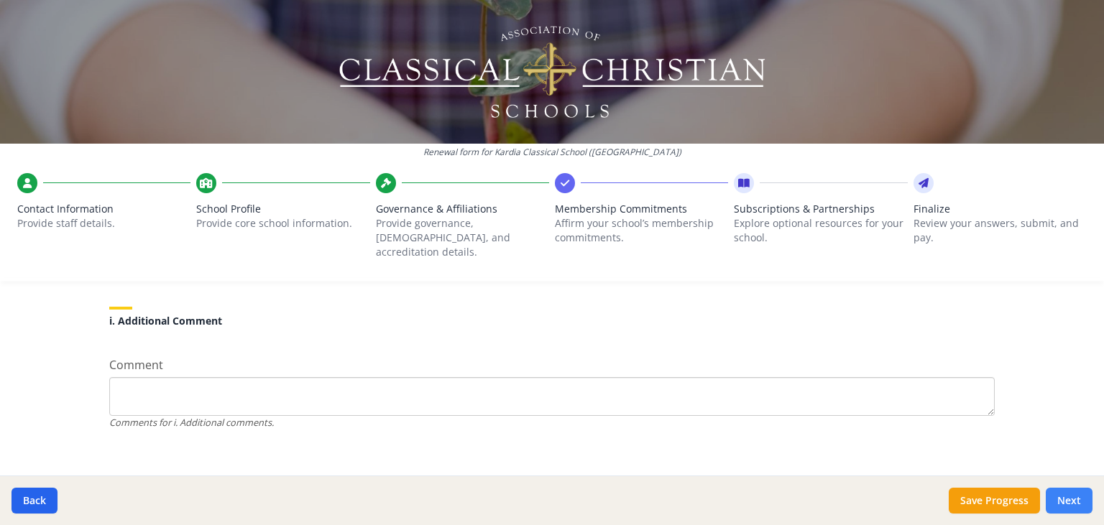
click at [1072, 506] on button "Next" at bounding box center [1069, 501] width 47 height 26
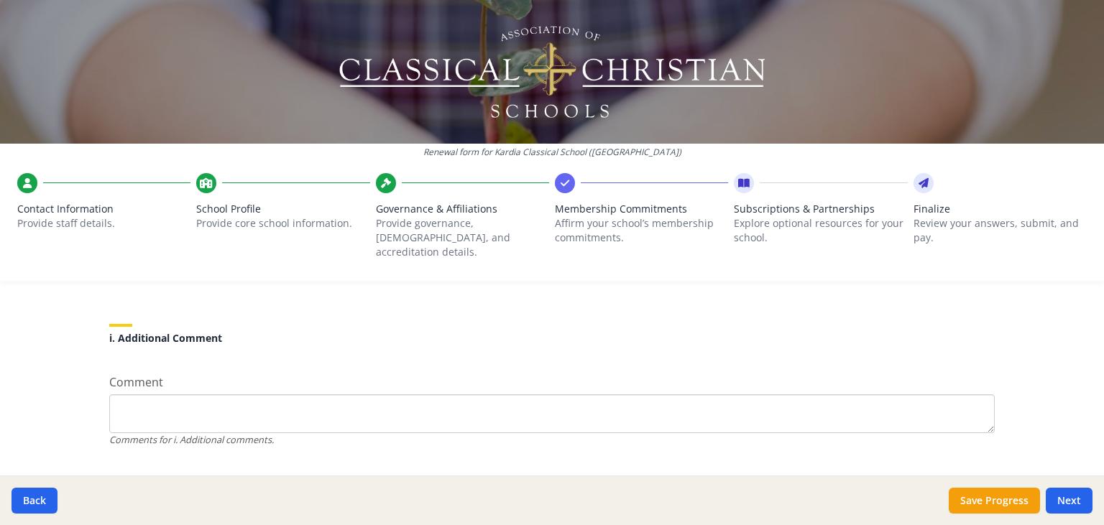
scroll to position [1502, 0]
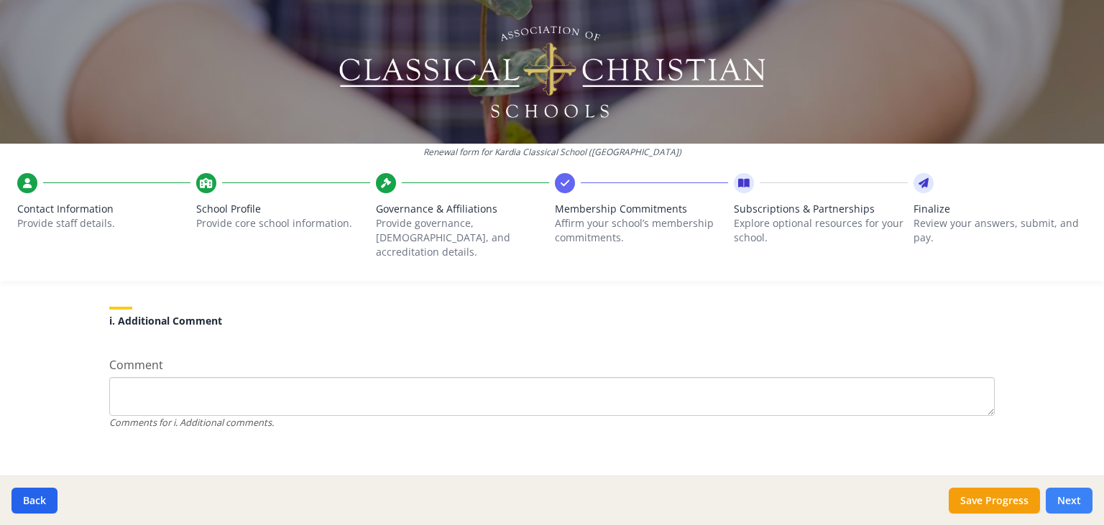
click at [1071, 502] on button "Next" at bounding box center [1069, 501] width 47 height 26
click at [706, 384] on textarea "Comment" at bounding box center [551, 396] width 885 height 39
click at [1074, 499] on button "Next" at bounding box center [1069, 501] width 47 height 26
click at [1002, 502] on button "Save Progress" at bounding box center [994, 501] width 91 height 26
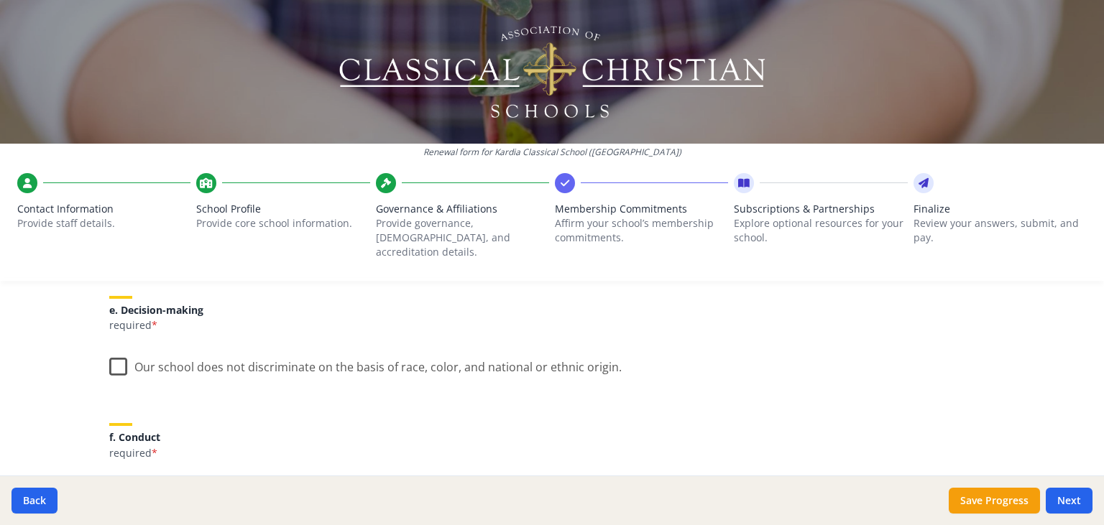
scroll to position [776, 0]
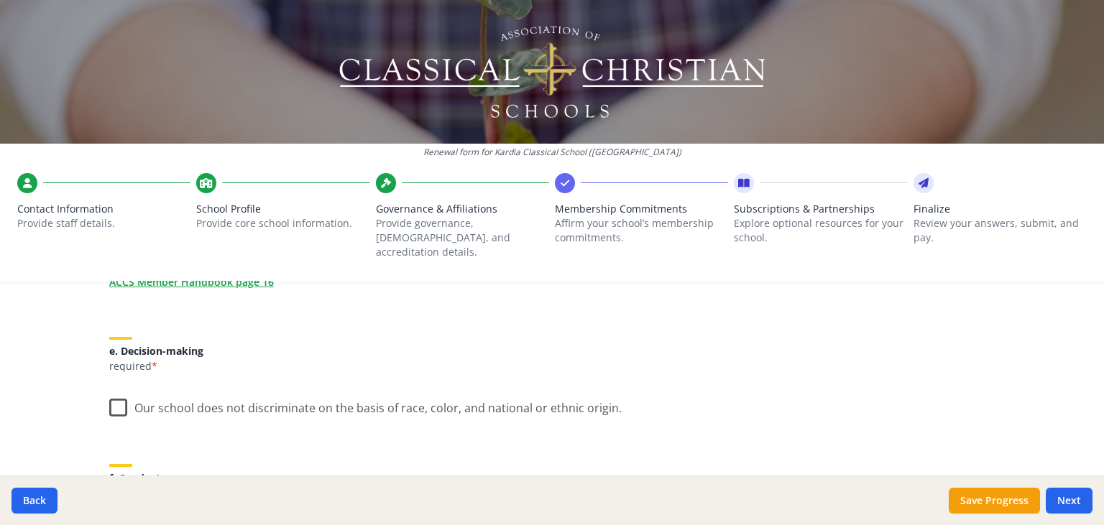
click at [114, 392] on label "Our school does not discriminate on the basis of race, color, and national or e…" at bounding box center [365, 404] width 512 height 31
click at [0, 0] on input "Our school does not discriminate on the basis of race, color, and national or e…" at bounding box center [0, 0] width 0 height 0
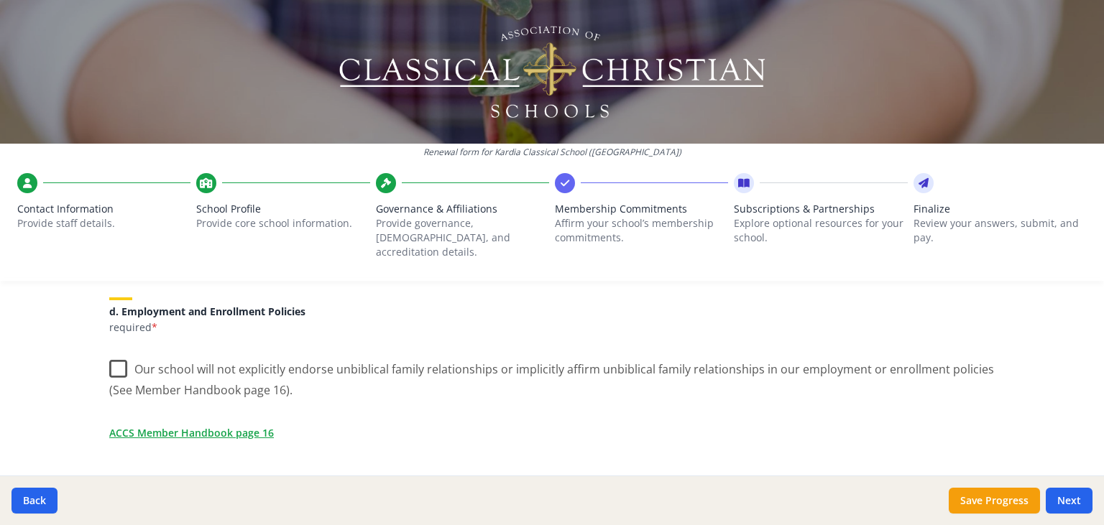
scroll to position [590, 0]
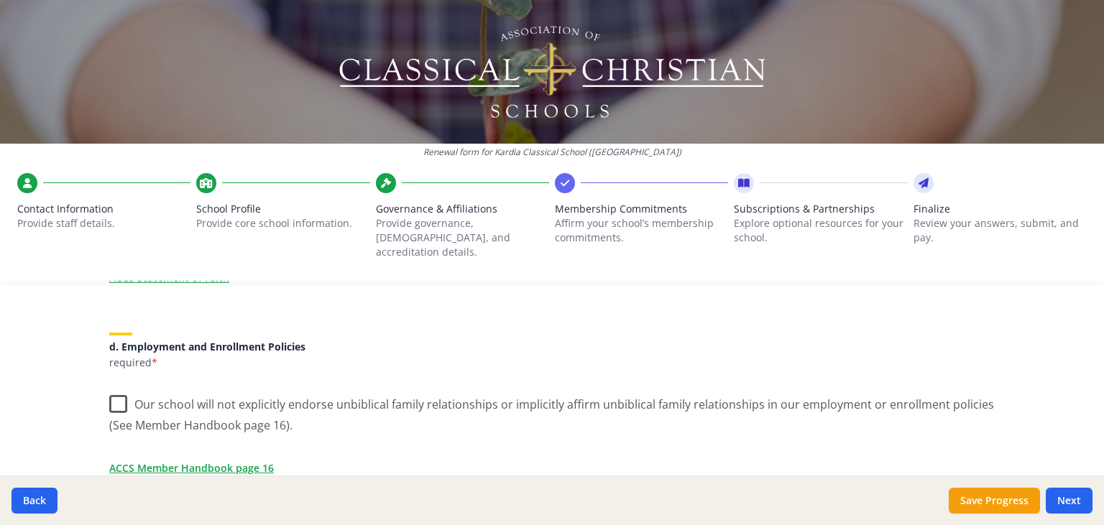
click at [119, 392] on label "Our school will not explicitly endorse unbiblical family relationships or impli…" at bounding box center [551, 410] width 885 height 48
click at [0, 0] on input "Our school will not explicitly endorse unbiblical family relationships or impli…" at bounding box center [0, 0] width 0 height 0
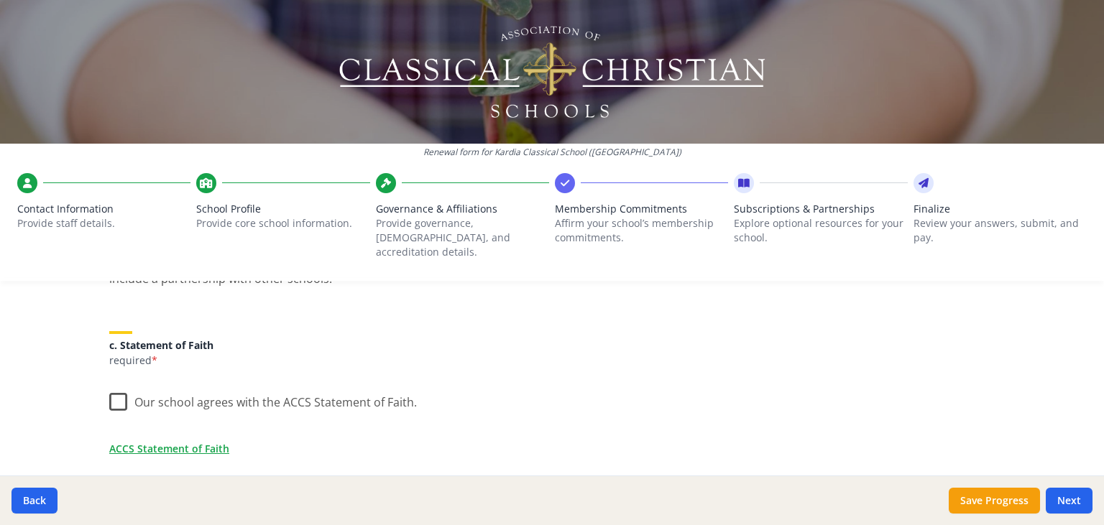
scroll to position [404, 0]
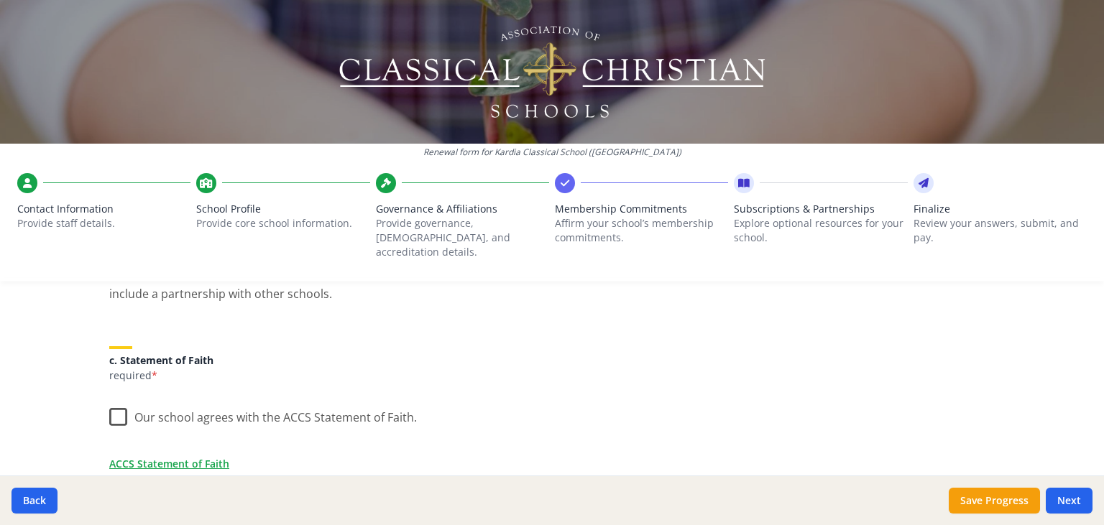
click at [124, 401] on label "Our school agrees with the ACCS Statement of Faith." at bounding box center [263, 414] width 308 height 31
click at [0, 0] on input "Our school agrees with the ACCS Statement of Faith." at bounding box center [0, 0] width 0 height 0
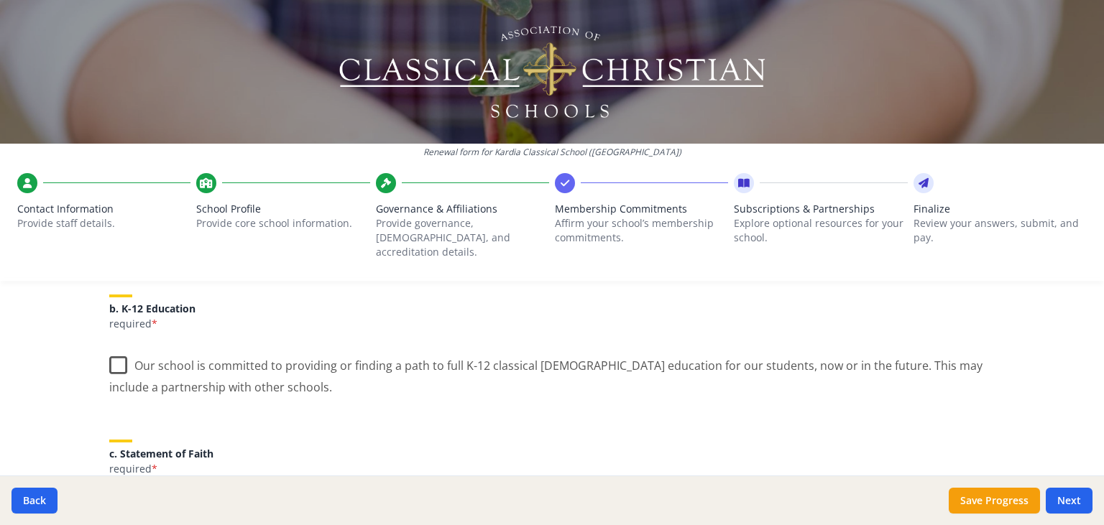
click at [119, 354] on label "Our school is committed to providing or finding a path to full K-12 classical […" at bounding box center [551, 371] width 885 height 48
click at [0, 0] on input "Our school is committed to providing or finding a path to full K-12 classical […" at bounding box center [0, 0] width 0 height 0
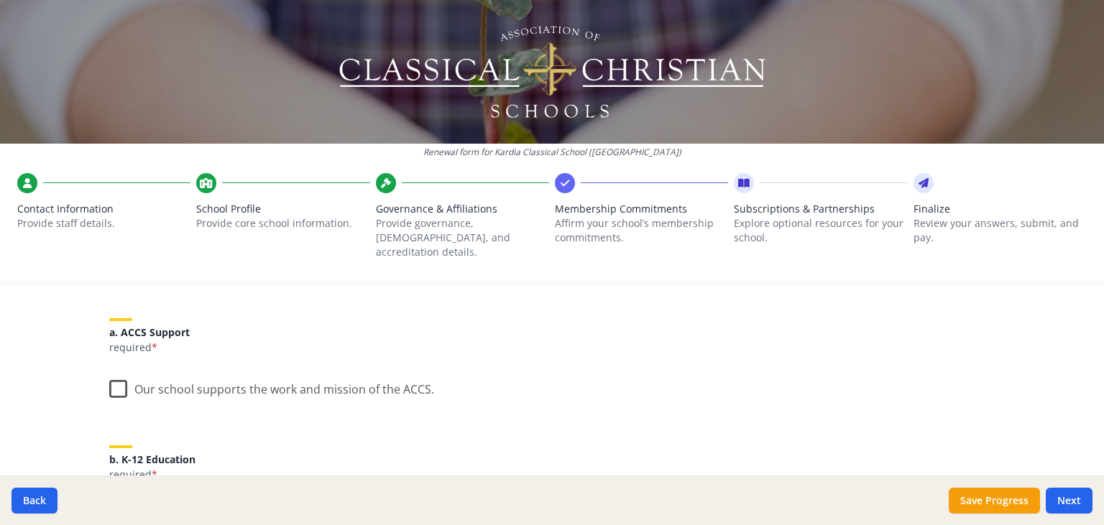
scroll to position [124, 0]
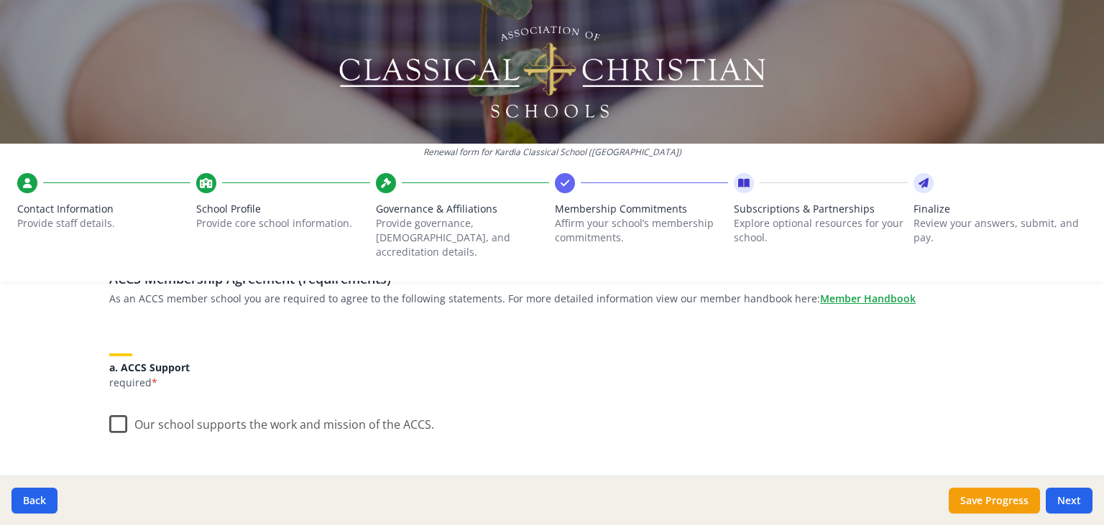
click at [117, 407] on label "Our school supports the work and mission of the ACCS." at bounding box center [271, 421] width 325 height 31
click at [0, 0] on input "Our school supports the work and mission of the ACCS." at bounding box center [0, 0] width 0 height 0
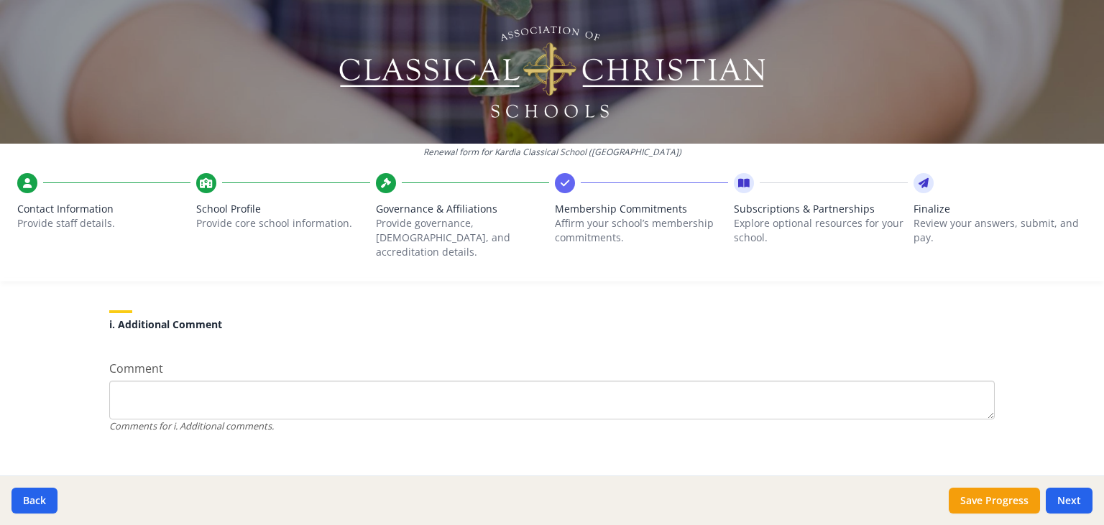
scroll to position [1379, 0]
click at [1071, 499] on button "Next" at bounding box center [1069, 501] width 47 height 26
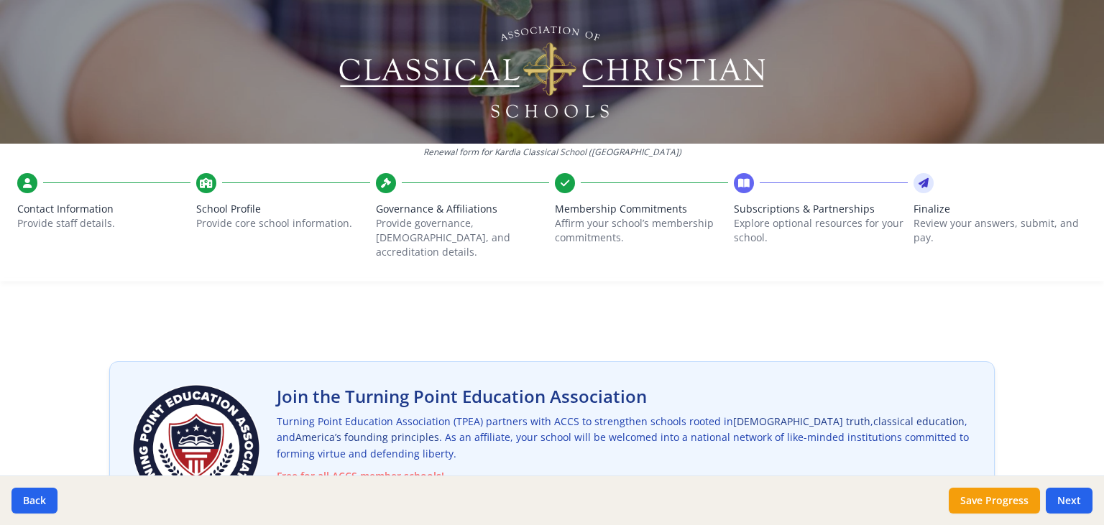
scroll to position [93, 0]
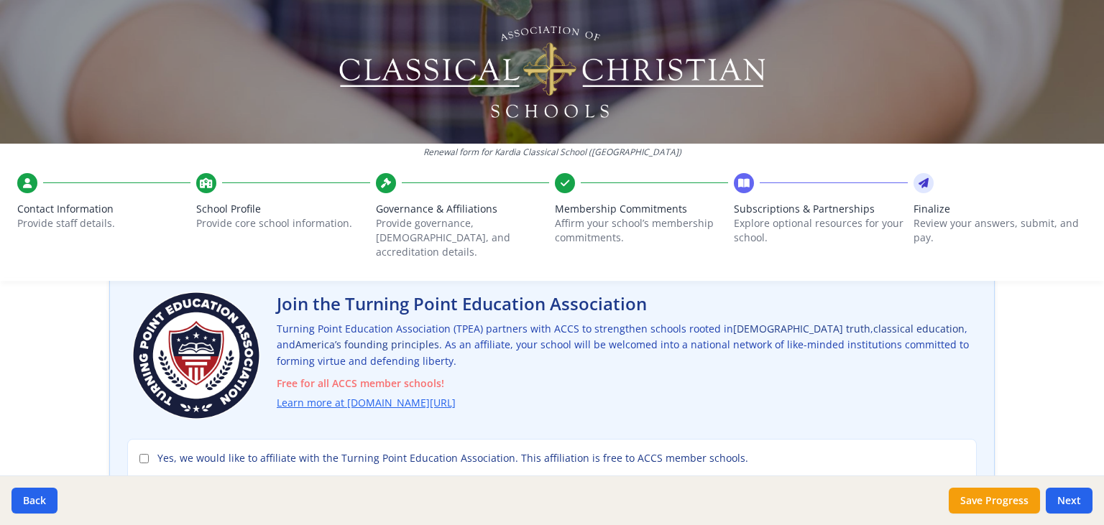
click at [148, 454] on input "Yes, we would like to affiliate with the Turning Point Education Association. T…" at bounding box center [143, 458] width 9 height 9
checkbox input "true"
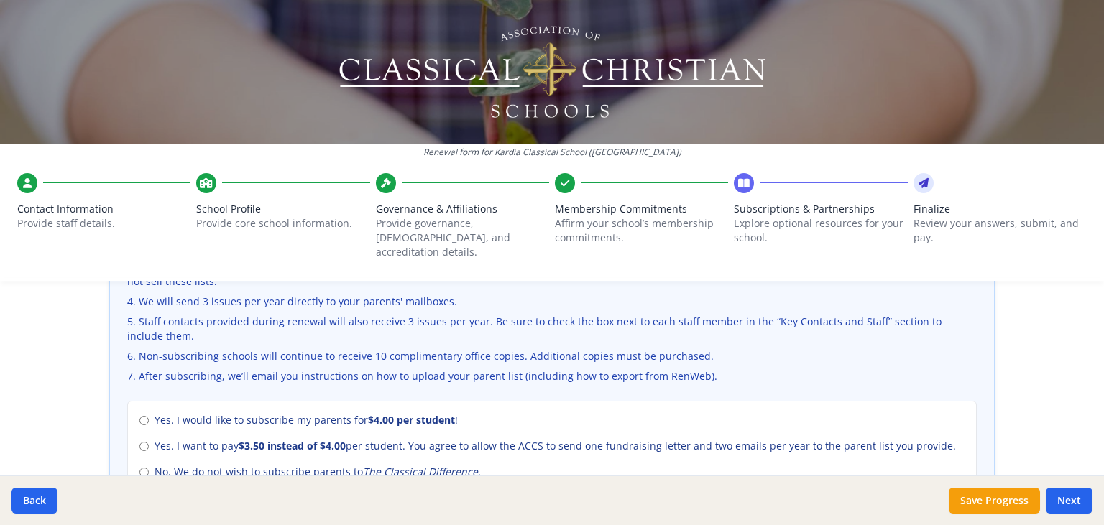
scroll to position [558, 0]
click at [149, 467] on input "No. We do not wish to subscribe parents to The Classical Difference ." at bounding box center [143, 471] width 9 height 9
radio input "true"
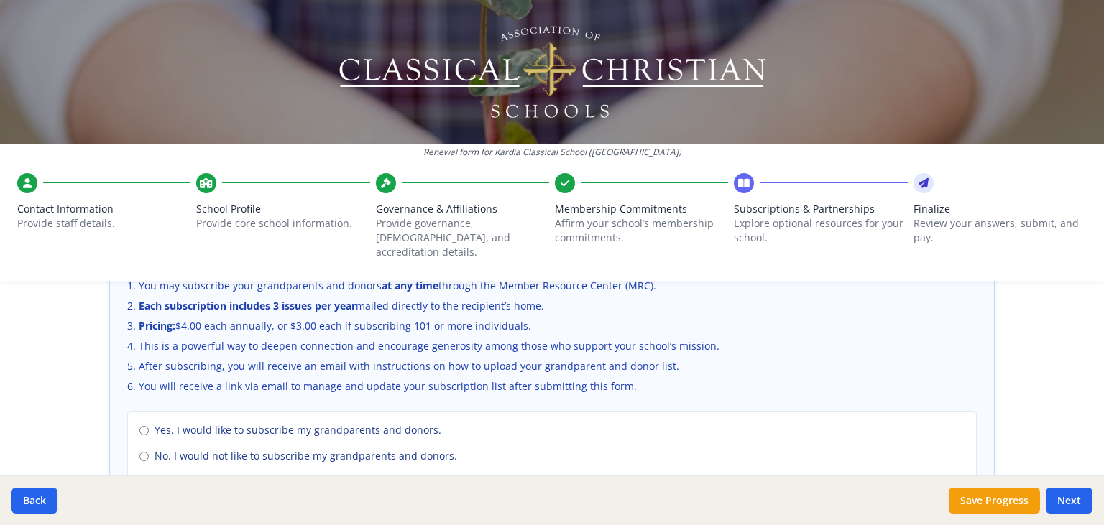
scroll to position [1024, 0]
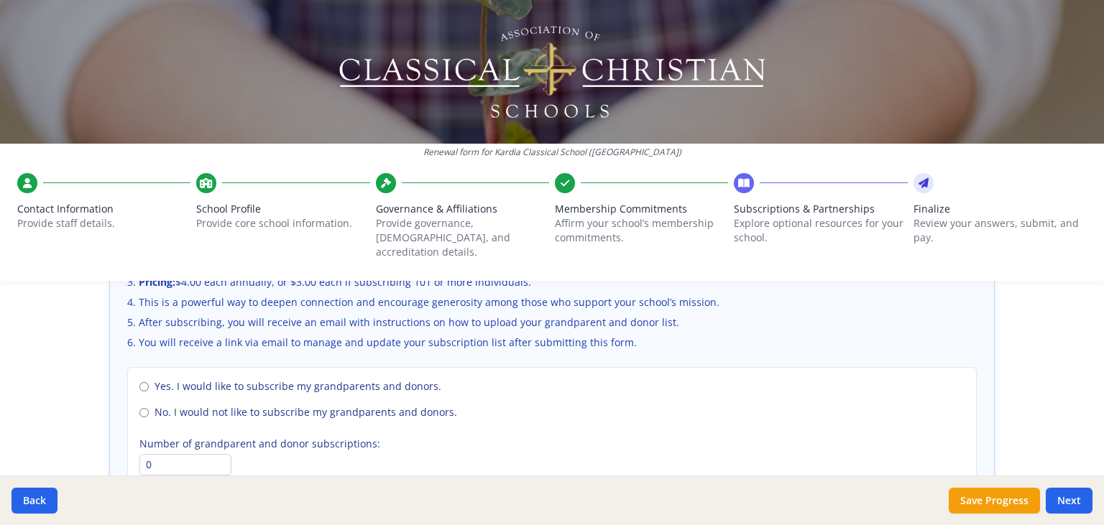
click at [140, 408] on input "No. I would not like to subscribe my grandparents and donors." at bounding box center [143, 412] width 9 height 9
radio input "true"
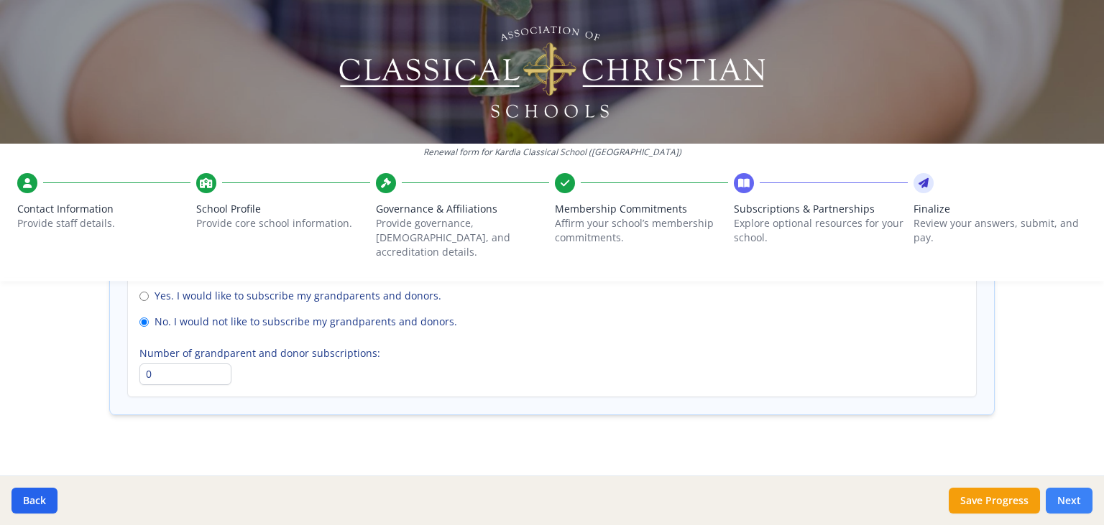
click at [1079, 497] on button "Next" at bounding box center [1069, 501] width 47 height 26
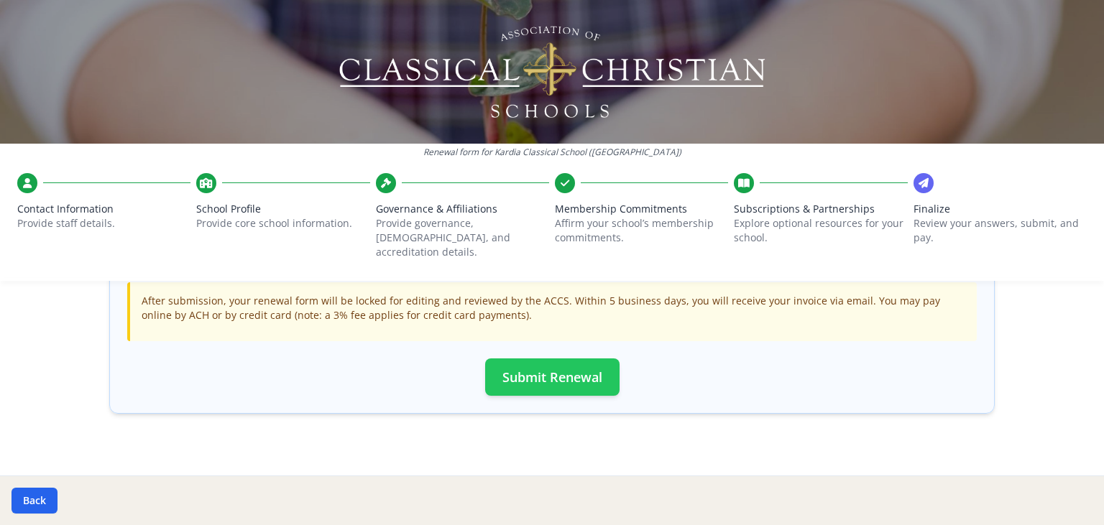
click at [582, 368] on button "Submit Renewal" at bounding box center [552, 377] width 134 height 37
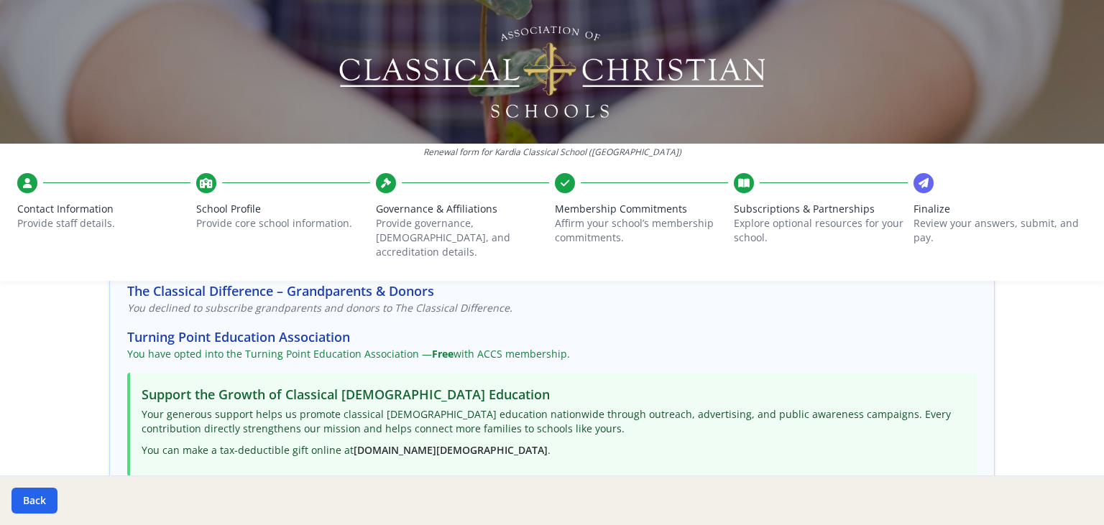
scroll to position [0, 0]
